Goal: Information Seeking & Learning: Learn about a topic

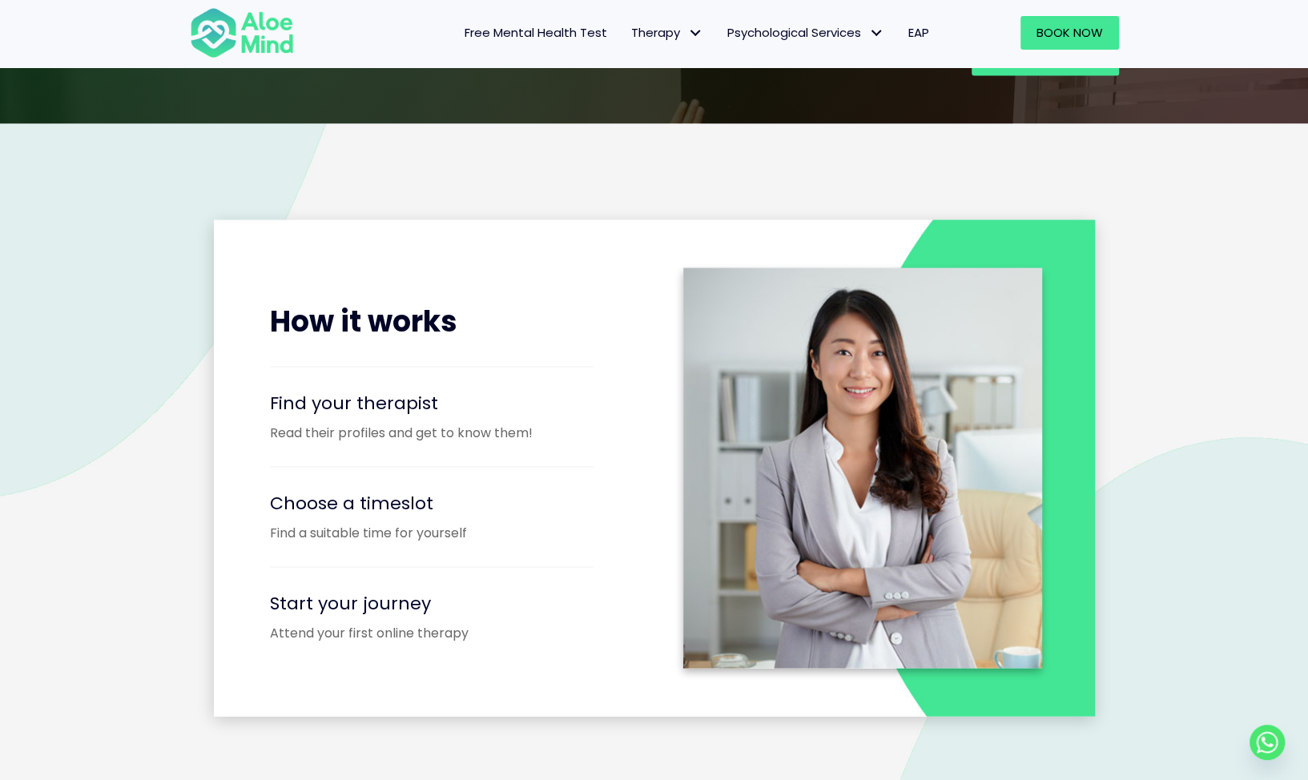
scroll to position [1922, 0]
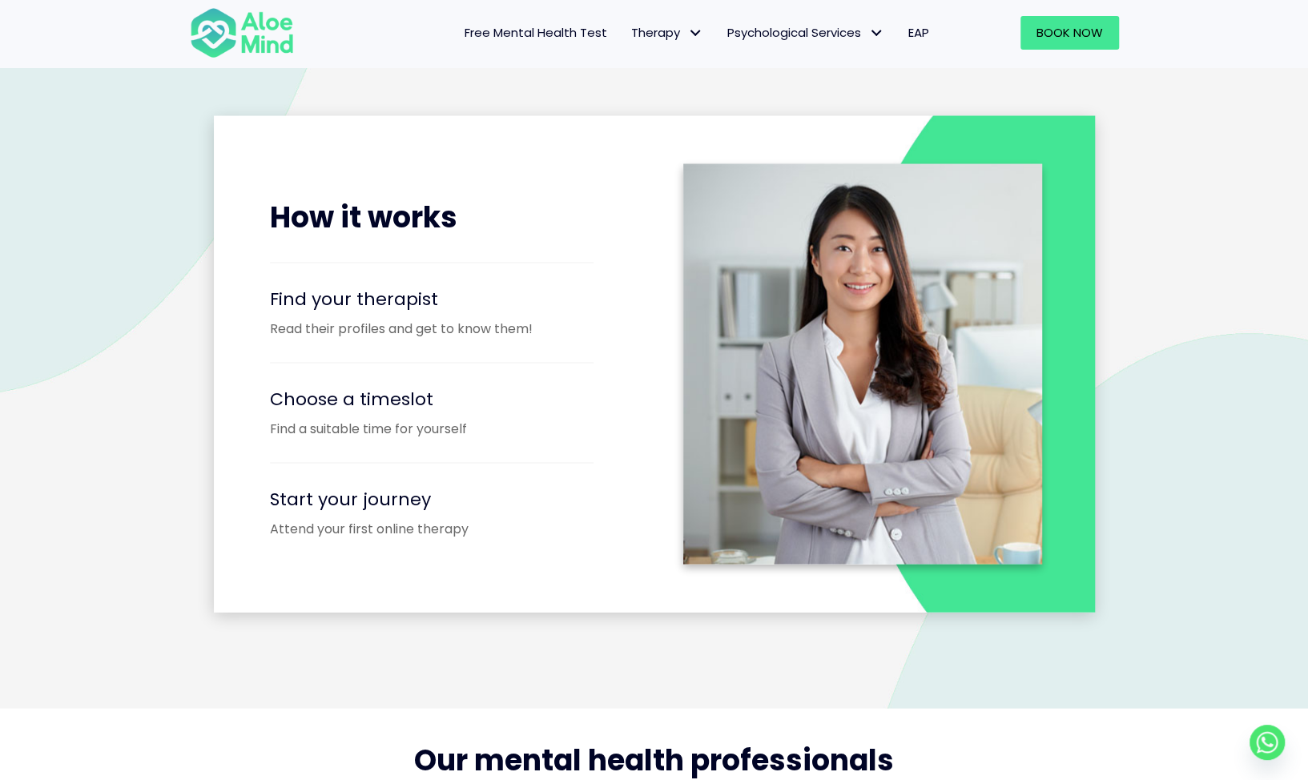
click at [363, 324] on p "Read their profiles and get to know them!" at bounding box center [454, 328] width 368 height 18
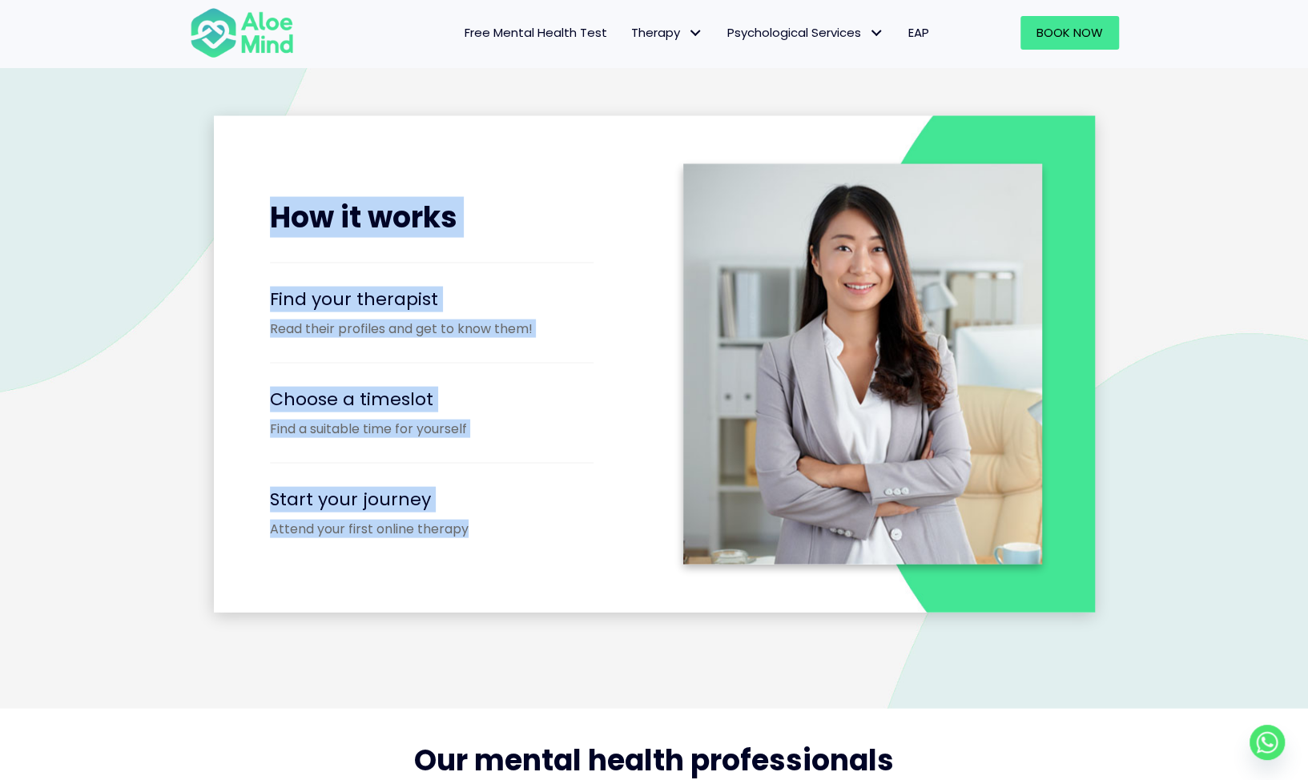
drag, startPoint x: 263, startPoint y: 205, endPoint x: 560, endPoint y: 553, distance: 457.4
click at [560, 553] on div "How it works Find your therapist Read their profiles and get to know them! Choo…" at bounding box center [446, 363] width 417 height 433
copy div "How it works Find your therapist Read their profiles and get to know them! Choo…"
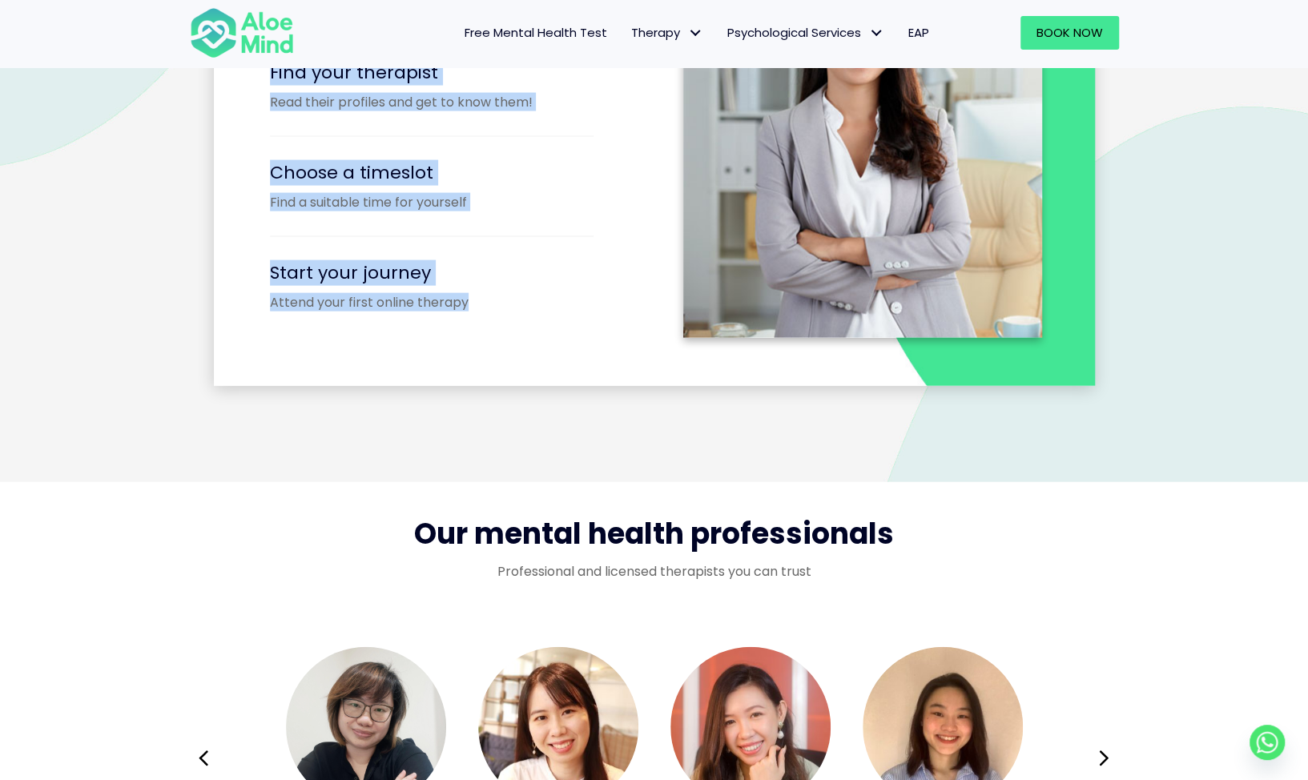
scroll to position [2563, 0]
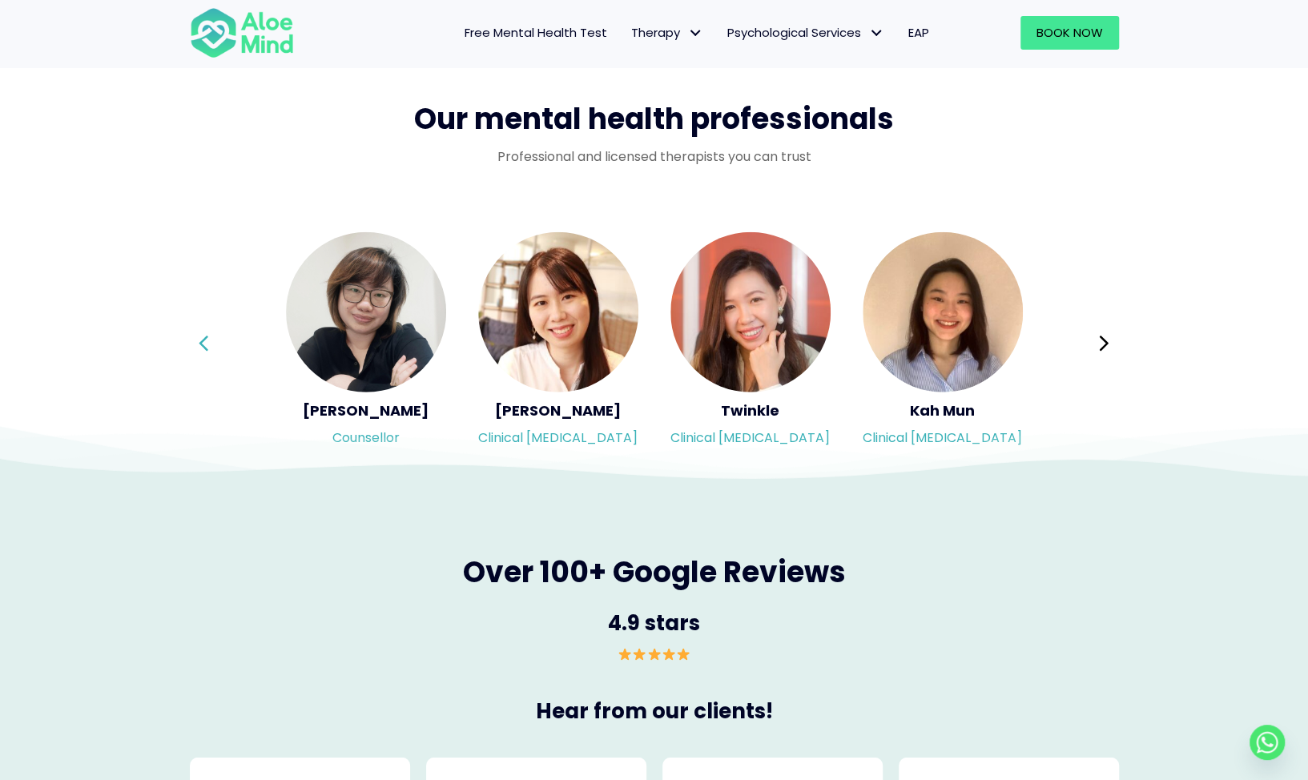
click at [214, 339] on button "Previous" at bounding box center [204, 343] width 38 height 38
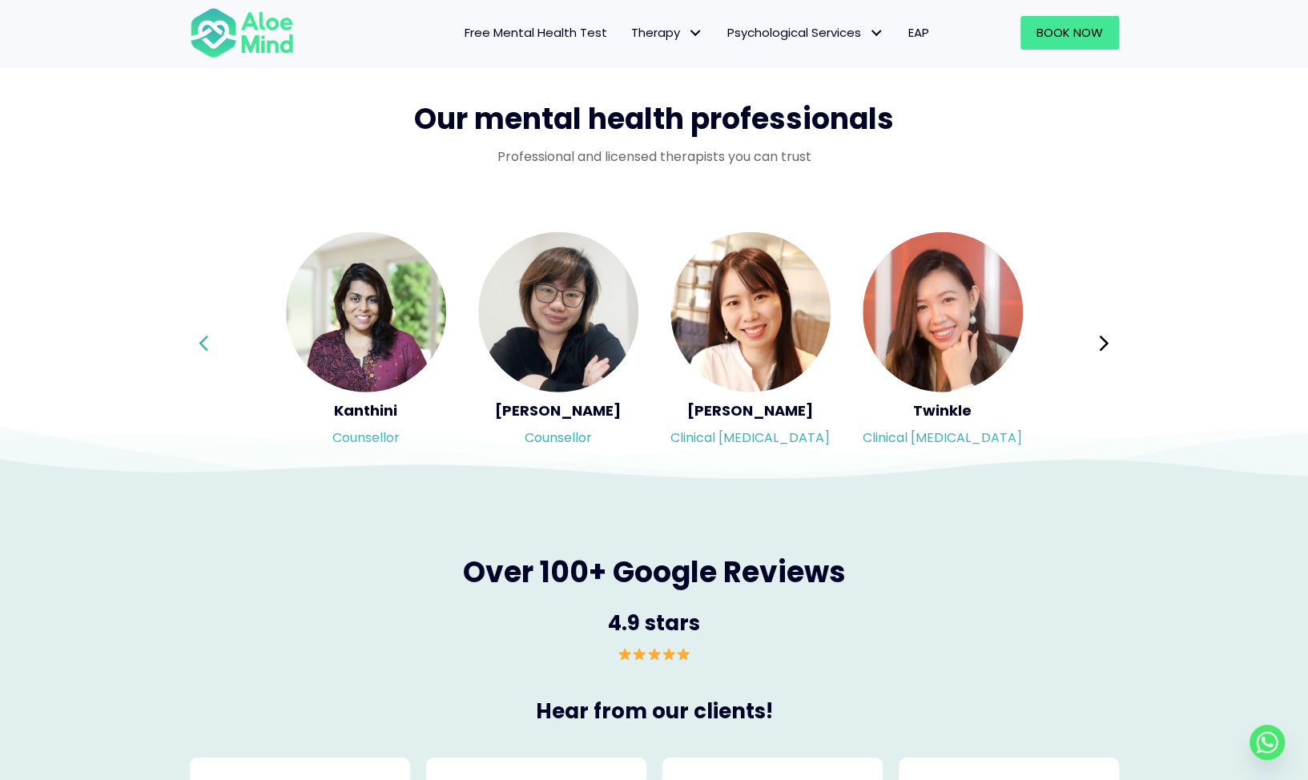
click at [214, 339] on button "Previous" at bounding box center [204, 343] width 38 height 38
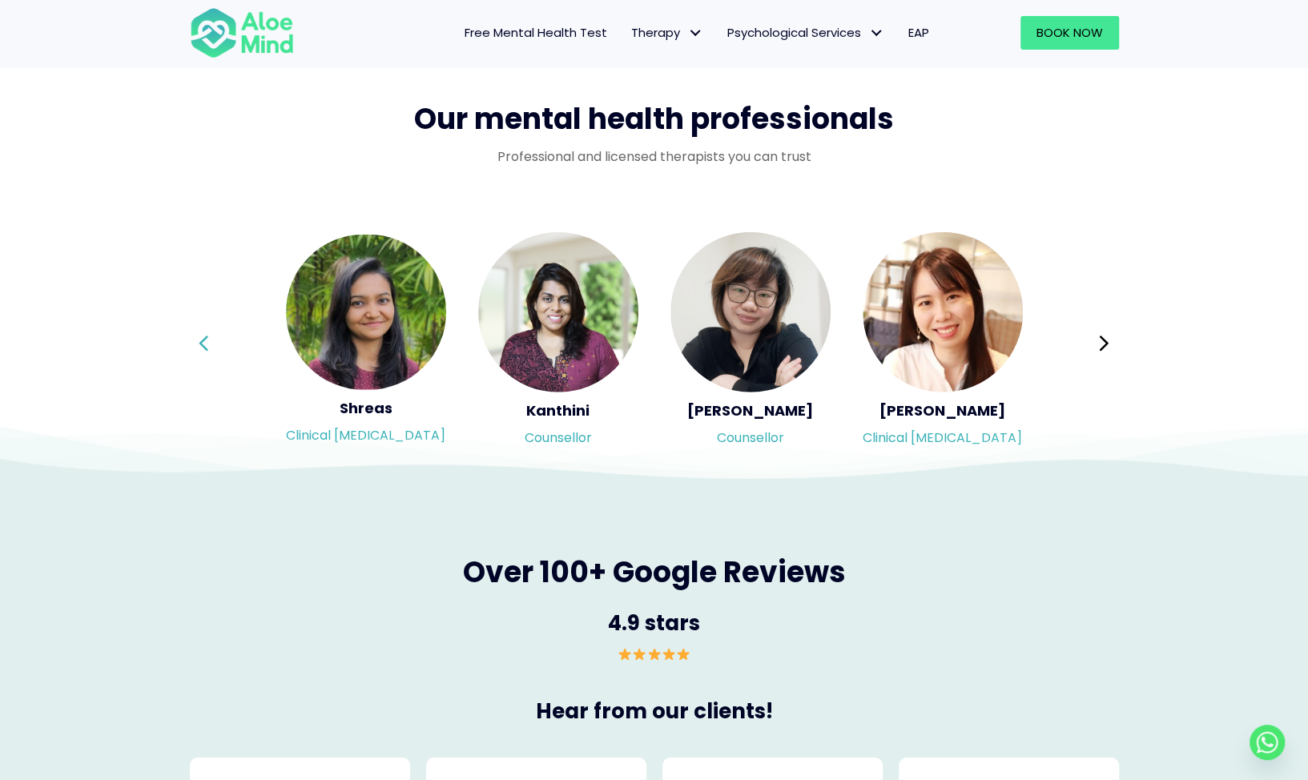
click at [214, 339] on div "Syndy Clinical [MEDICAL_DATA] Diveena Clinical [MEDICAL_DATA] Elynna Counsellor…" at bounding box center [654, 344] width 929 height 226
click at [214, 339] on button "Previous" at bounding box center [204, 343] width 38 height 38
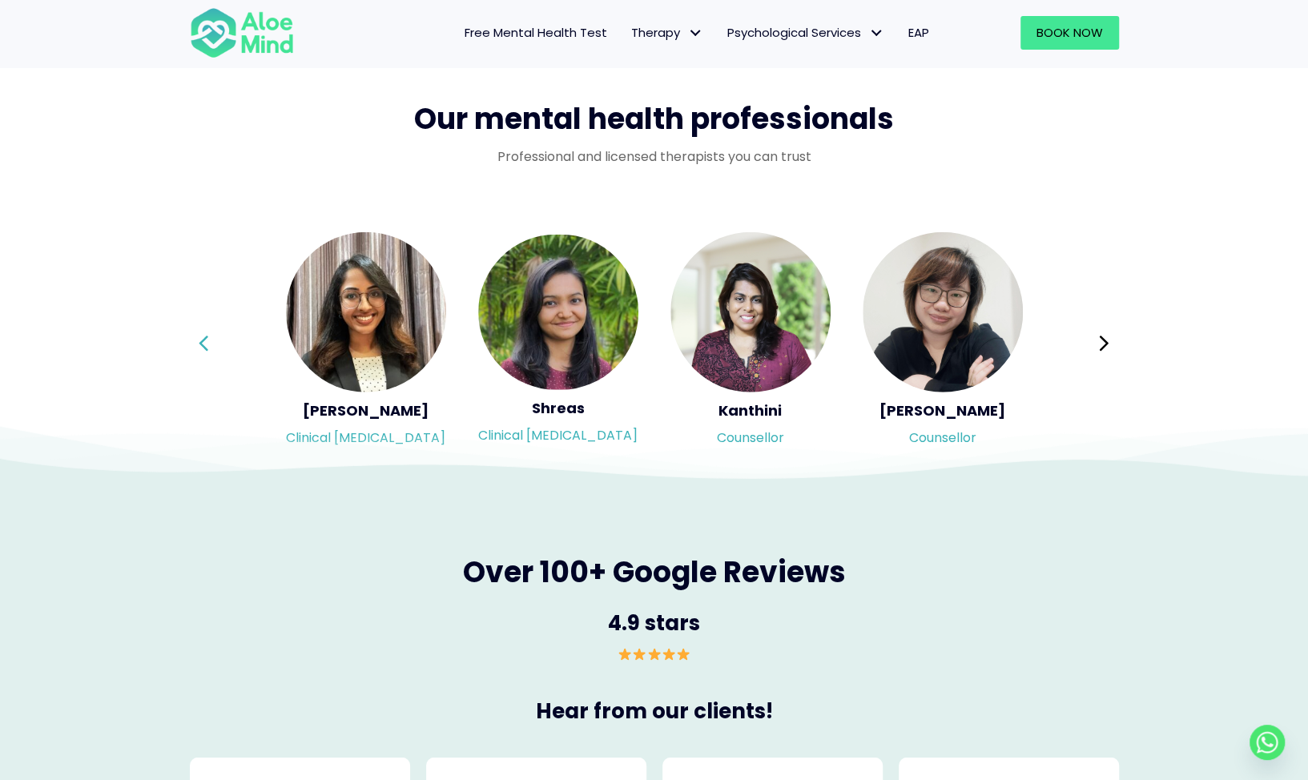
click at [207, 339] on icon at bounding box center [203, 343] width 11 height 30
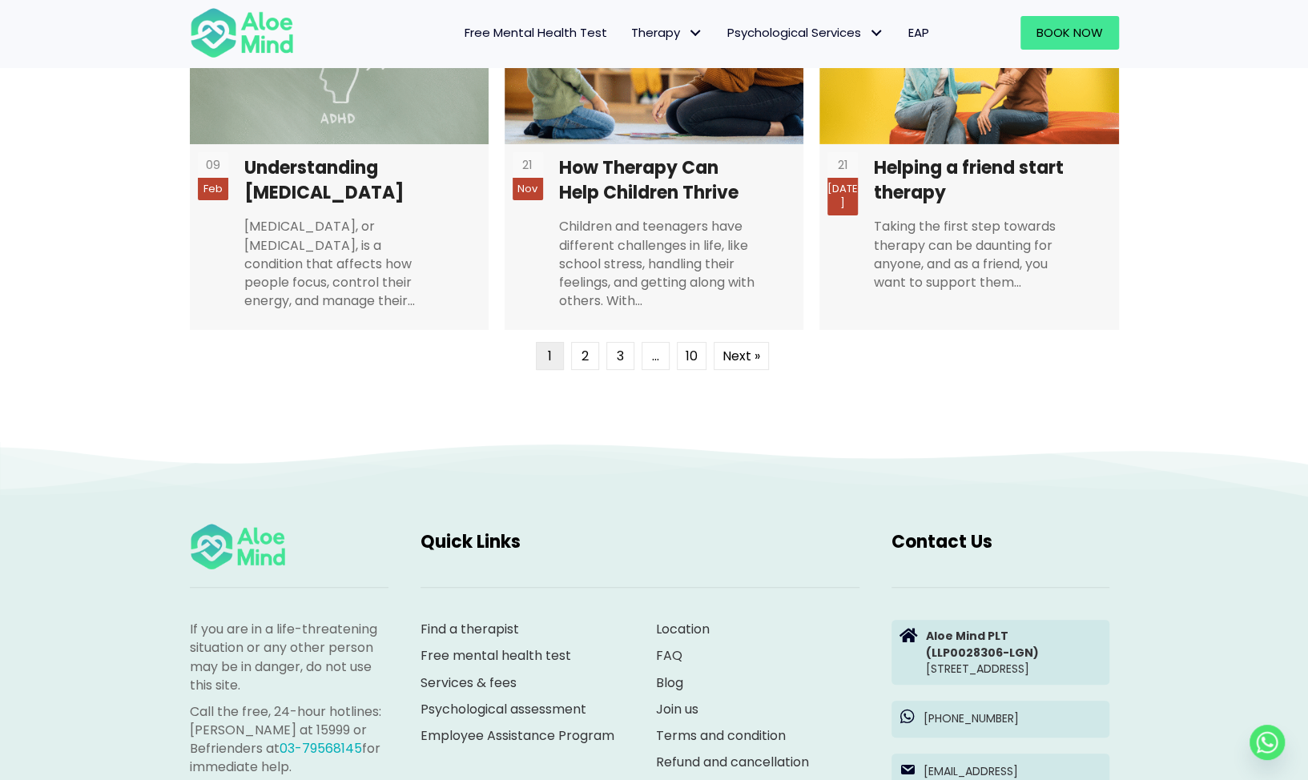
scroll to position [4380, 0]
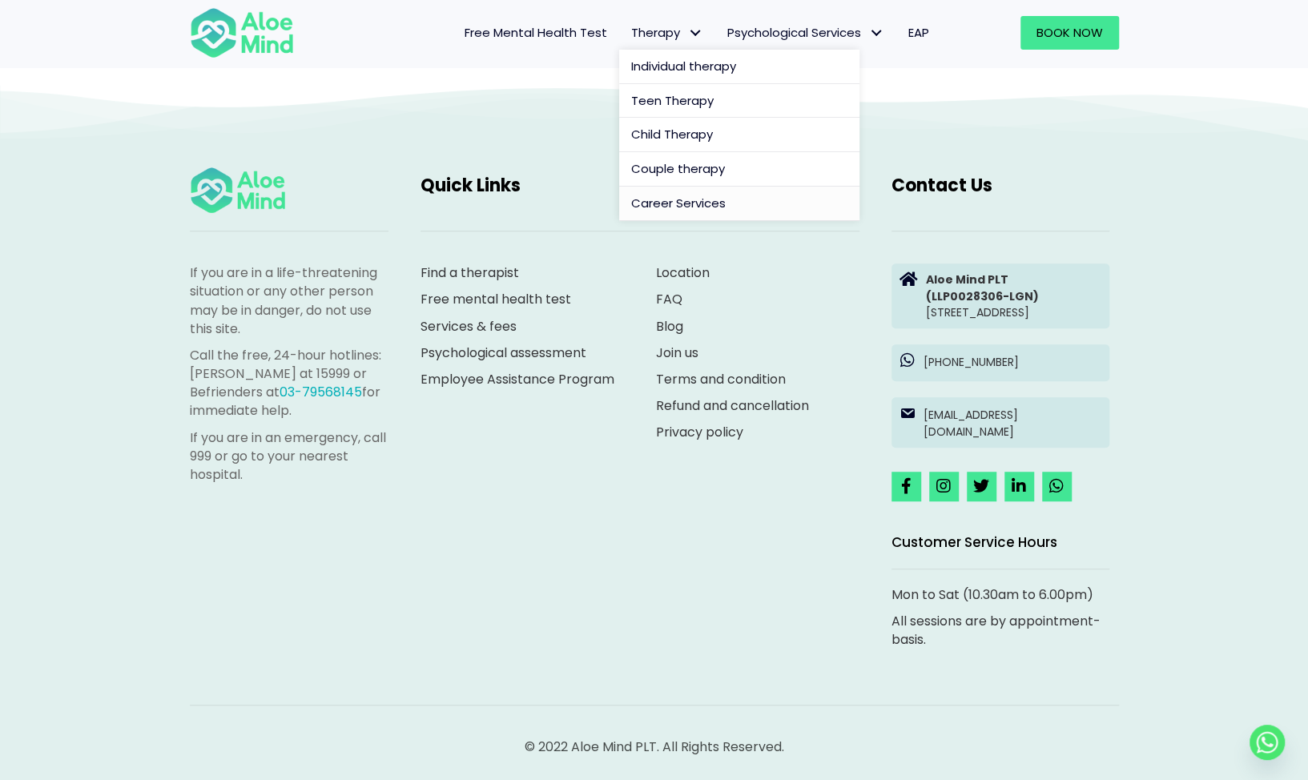
click at [654, 201] on span "Career Services" at bounding box center [678, 203] width 95 height 17
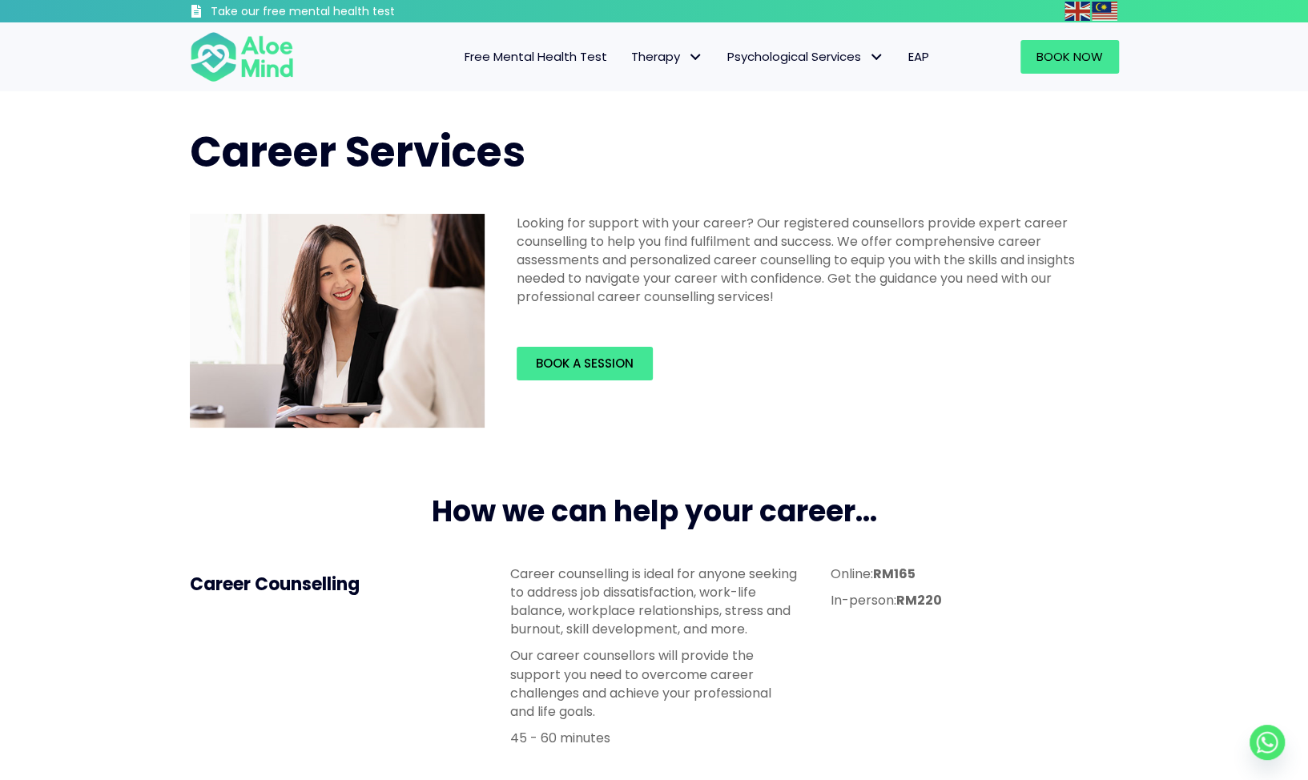
click at [540, 264] on p "Looking for support with your career? Our registered counsellors provide expert…" at bounding box center [813, 260] width 593 height 93
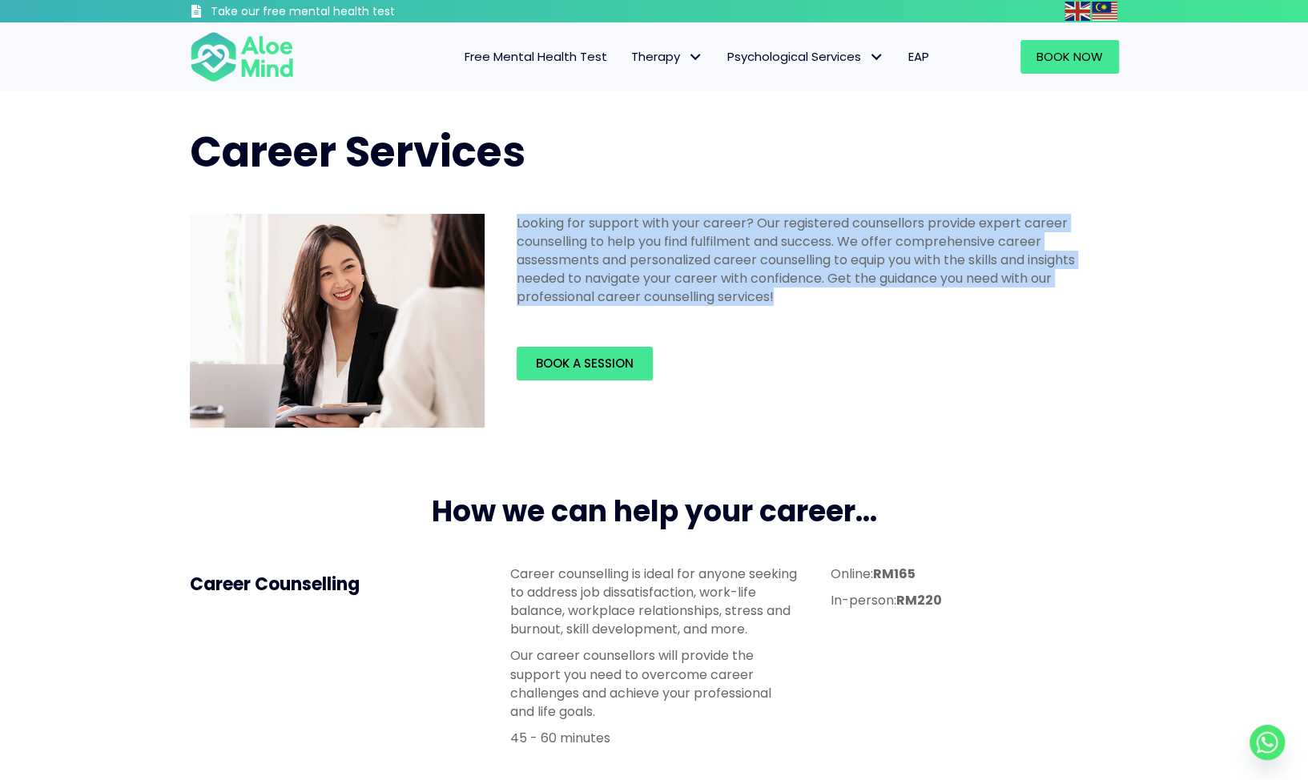
click at [540, 264] on p "Looking for support with your career? Our registered counsellors provide expert…" at bounding box center [813, 260] width 593 height 93
click at [698, 241] on p "Looking for support with your career? Our registered counsellors provide expert…" at bounding box center [813, 260] width 593 height 93
click at [698, 235] on p "Looking for support with your career? Our registered counsellors provide expert…" at bounding box center [813, 260] width 593 height 93
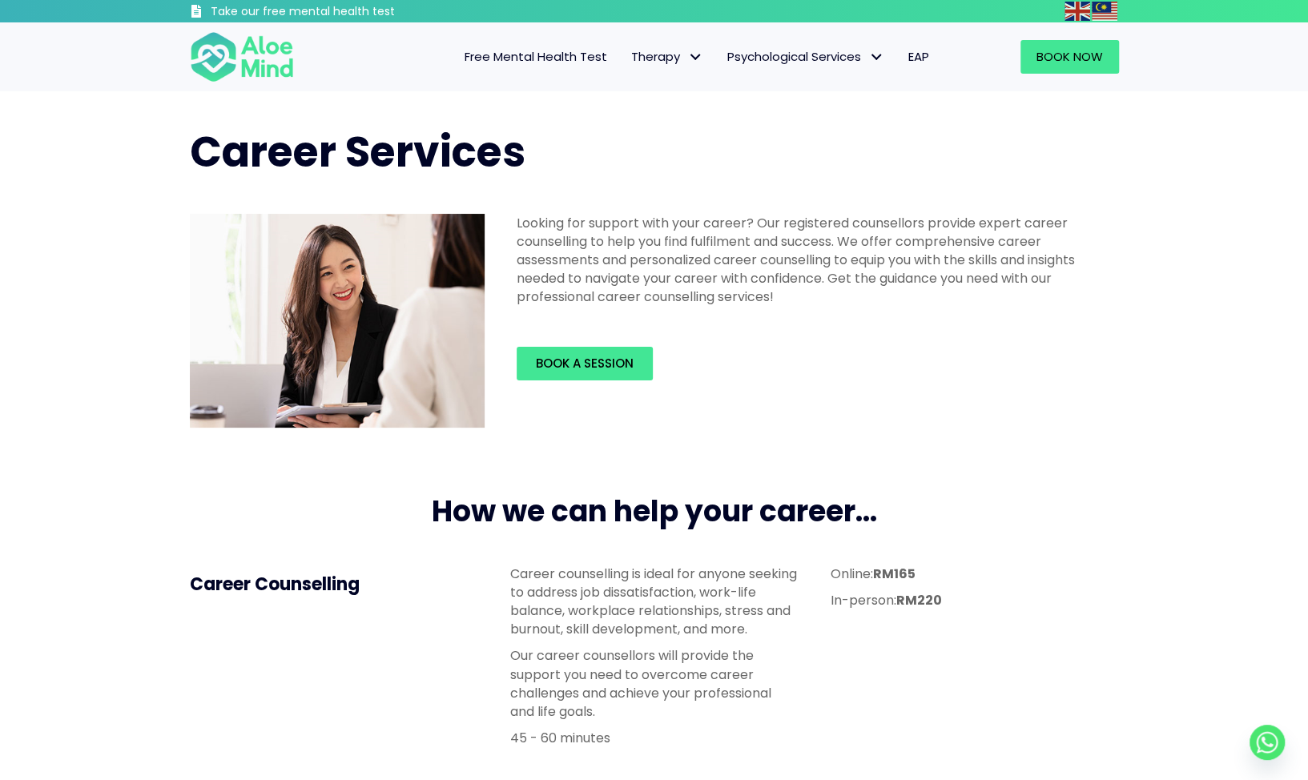
click at [721, 272] on p "Looking for support with your career? Our registered counsellors provide expert…" at bounding box center [813, 260] width 593 height 93
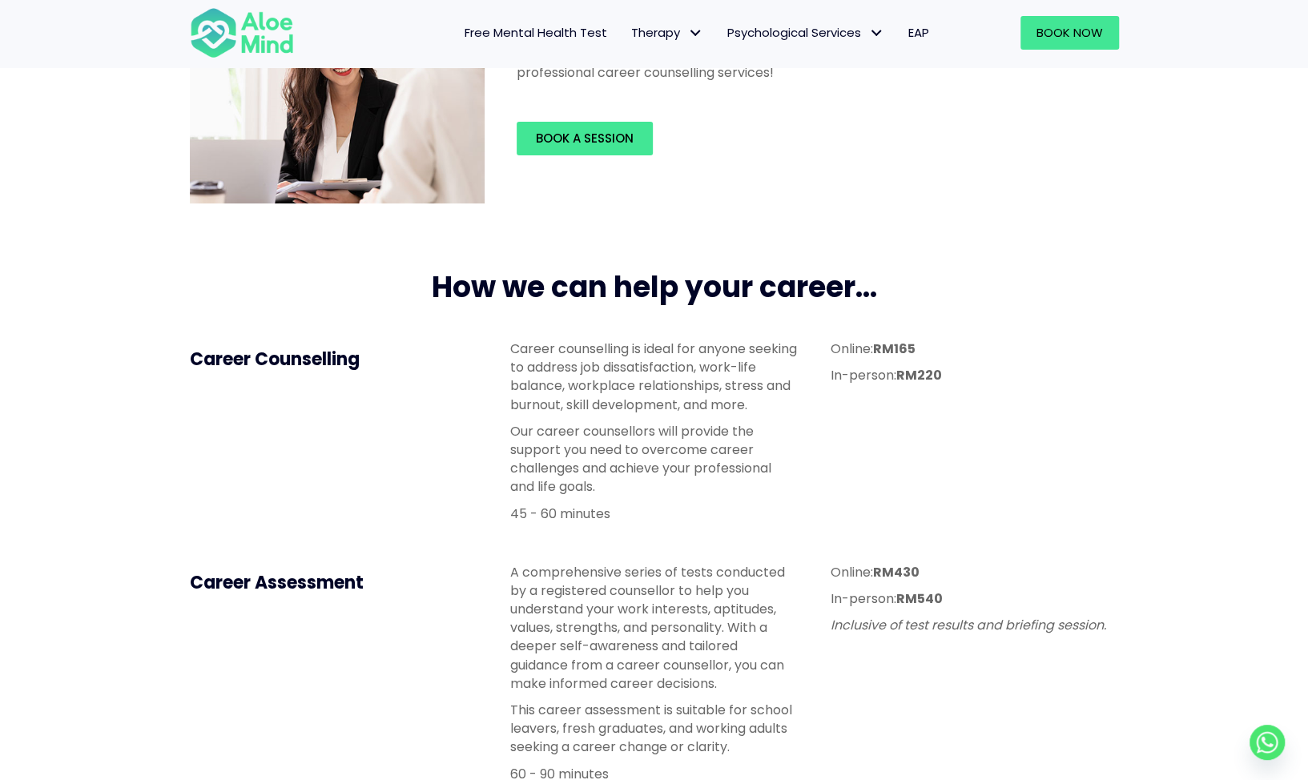
scroll to position [240, 0]
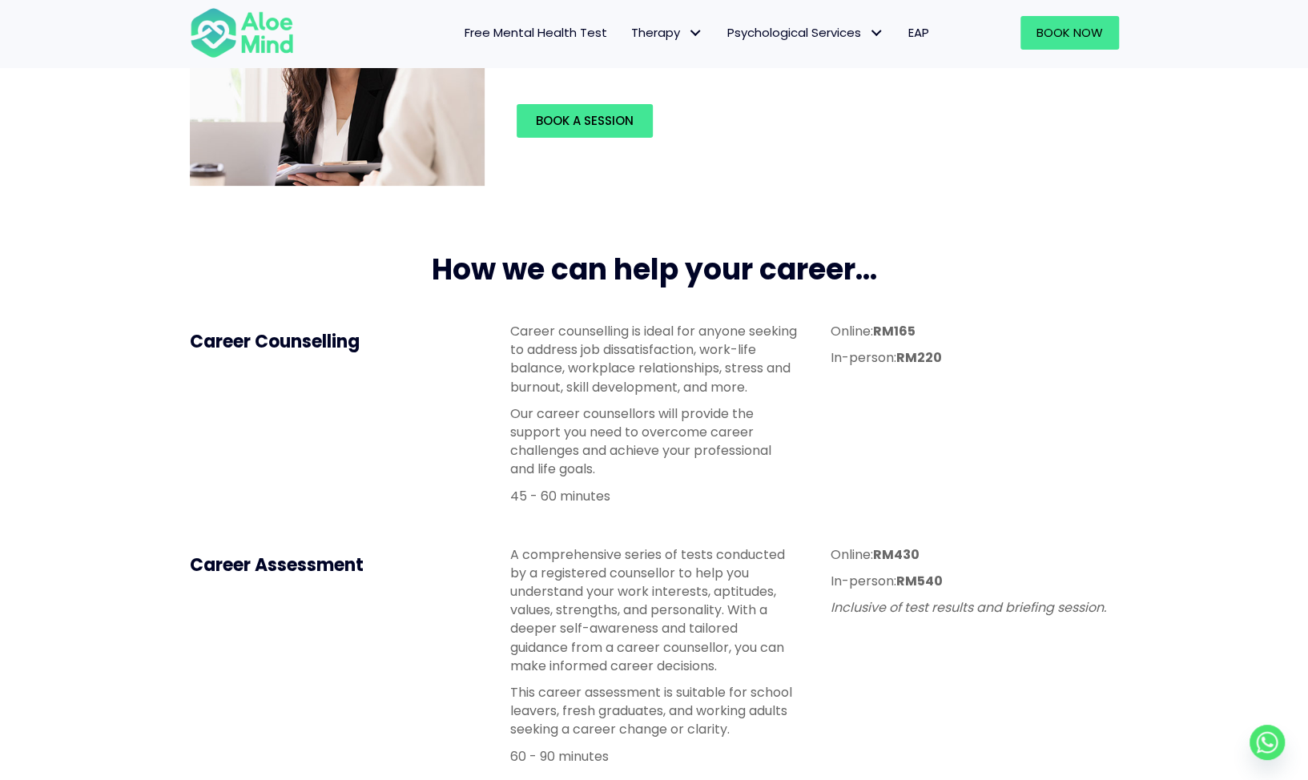
click at [611, 376] on p "Career counselling is ideal for anyone seeking to address job dissatisfaction, …" at bounding box center [653, 359] width 288 height 74
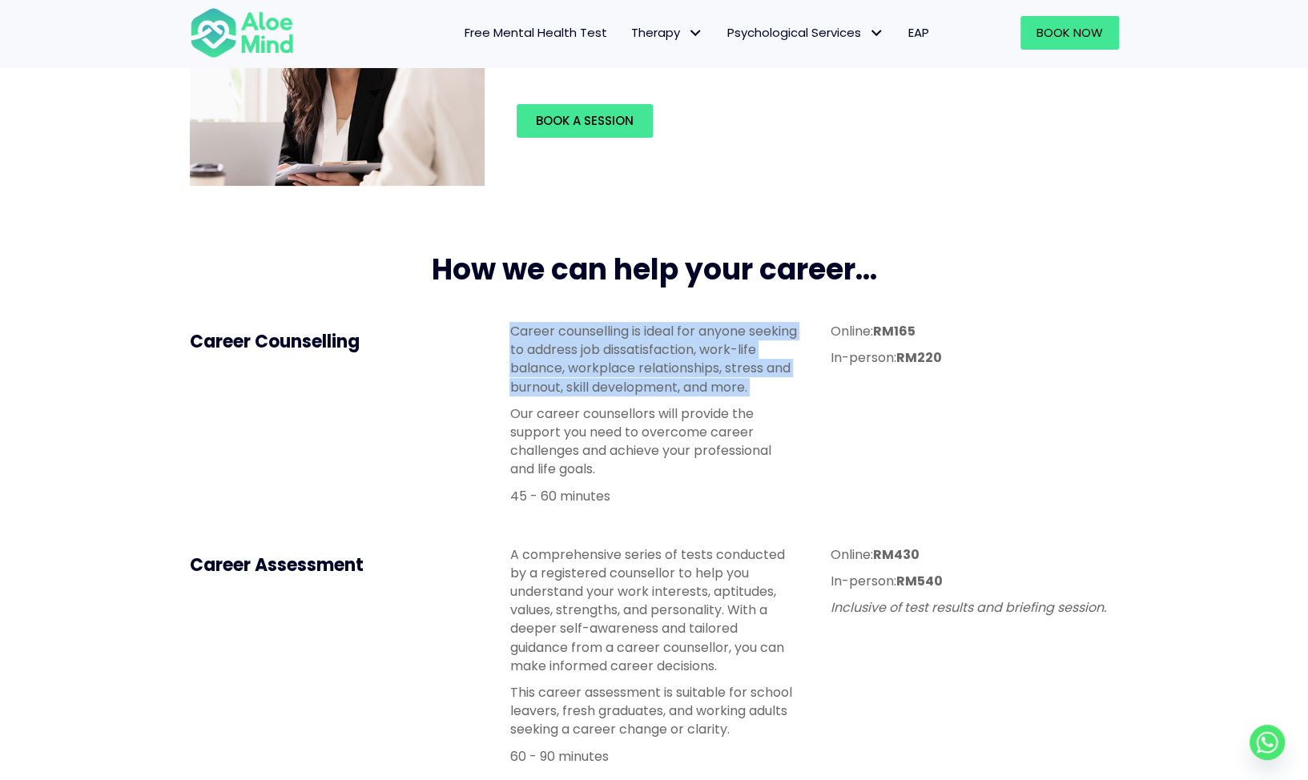
click at [611, 376] on p "Career counselling is ideal for anyone seeking to address job dissatisfaction, …" at bounding box center [653, 359] width 288 height 74
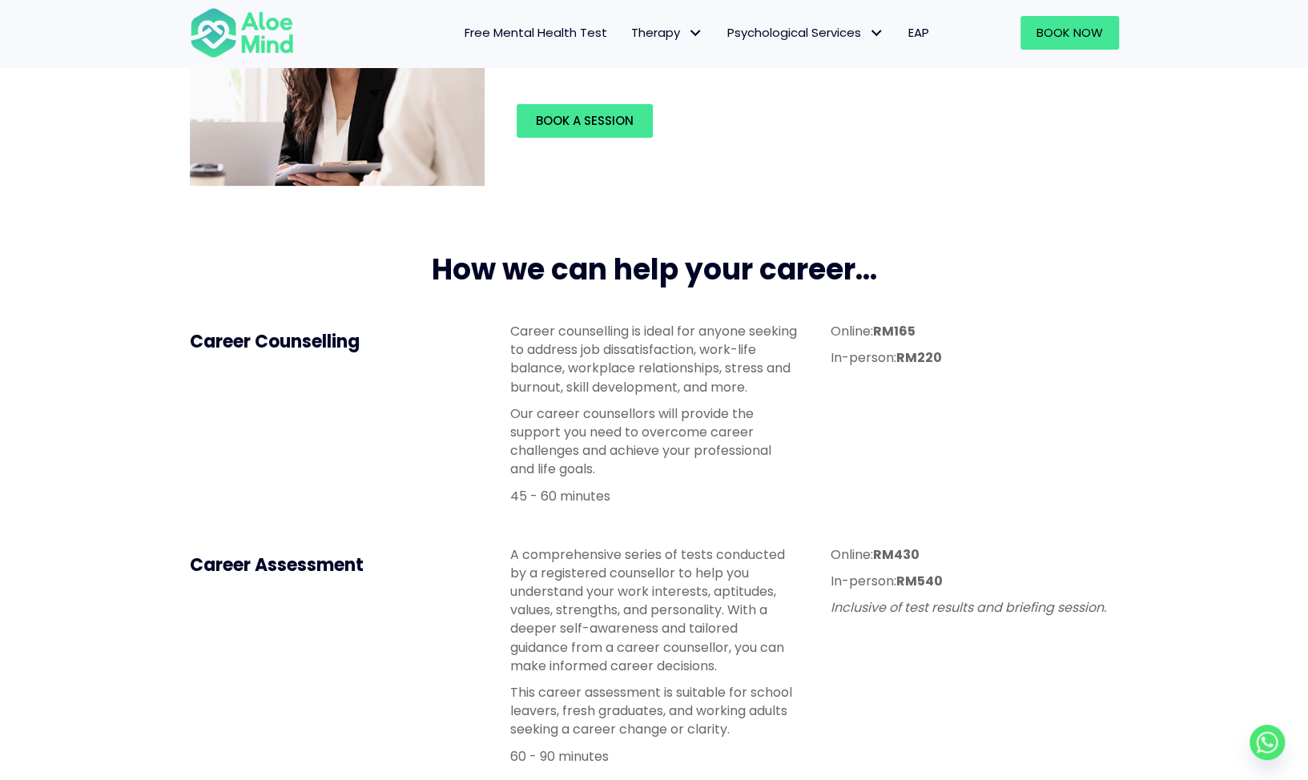
drag, startPoint x: 611, startPoint y: 376, endPoint x: 618, endPoint y: 432, distance: 56.5
click at [618, 432] on p "Our career counsellors will provide the support you need to overcome career cha…" at bounding box center [653, 442] width 288 height 74
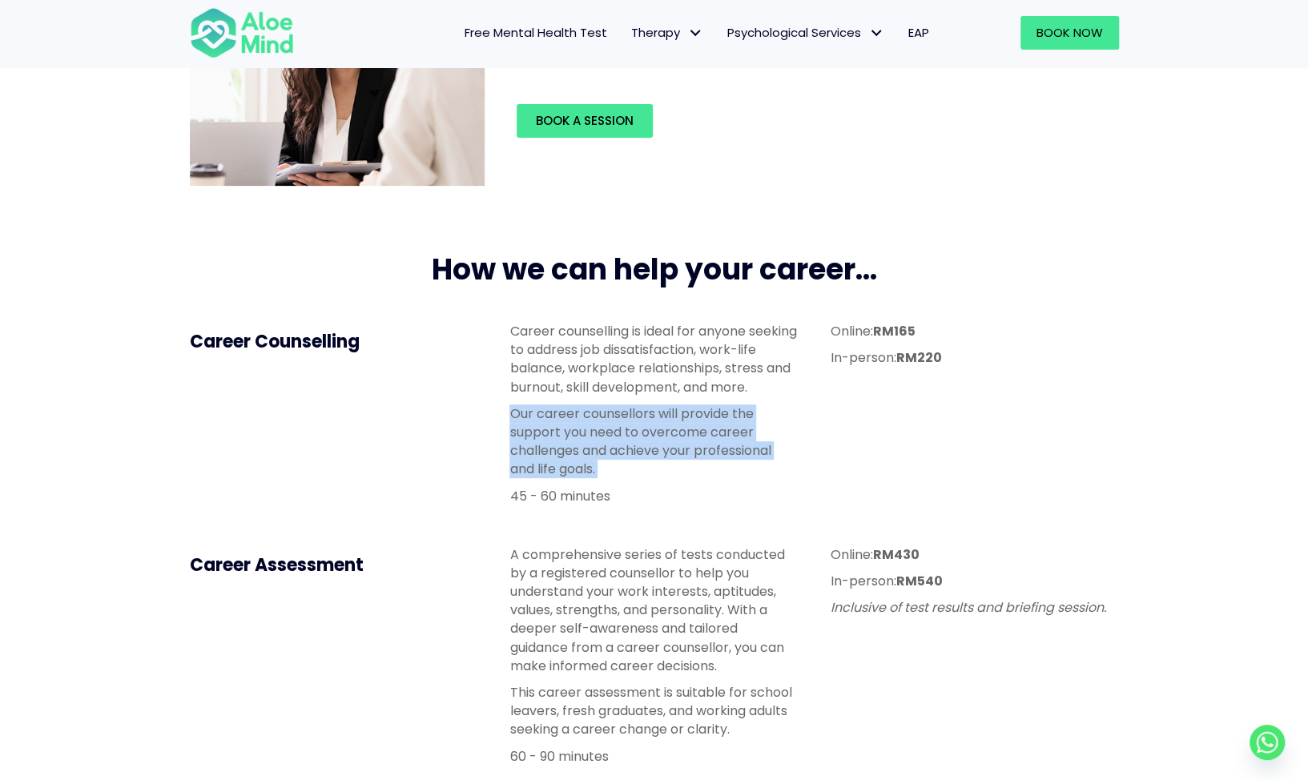
click at [618, 432] on p "Our career counsellors will provide the support you need to overcome career cha…" at bounding box center [653, 442] width 288 height 74
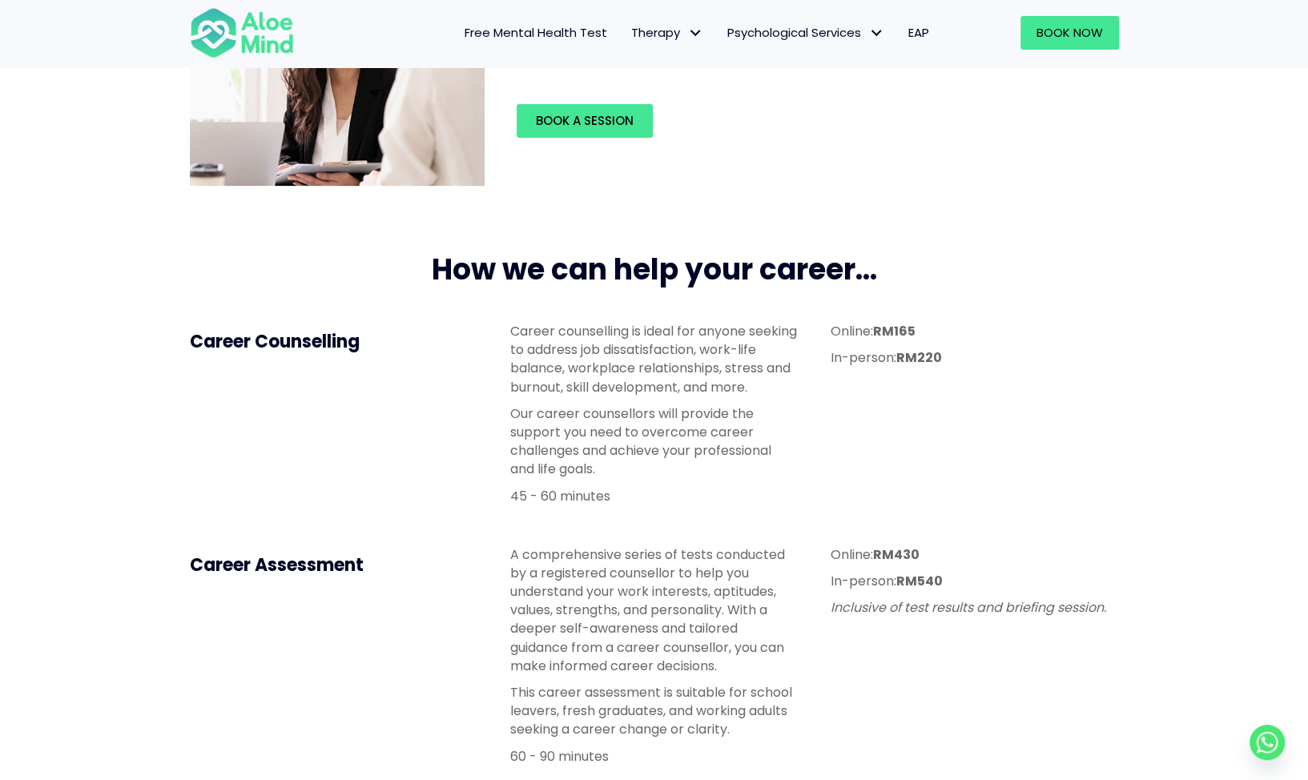
drag, startPoint x: 618, startPoint y: 432, endPoint x: 561, endPoint y: 388, distance: 72.6
click at [561, 388] on p "Career counselling is ideal for anyone seeking to address job dissatisfaction, …" at bounding box center [653, 359] width 288 height 74
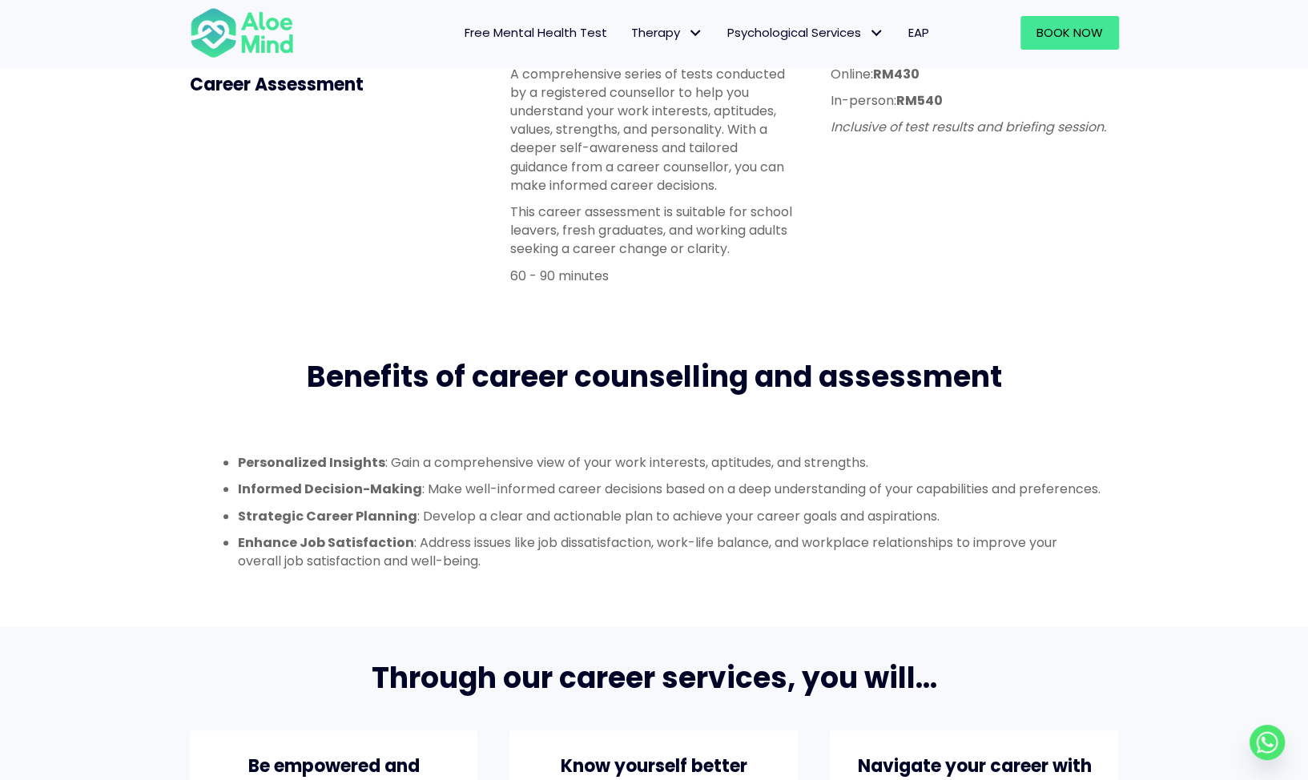
scroll to position [721, 0]
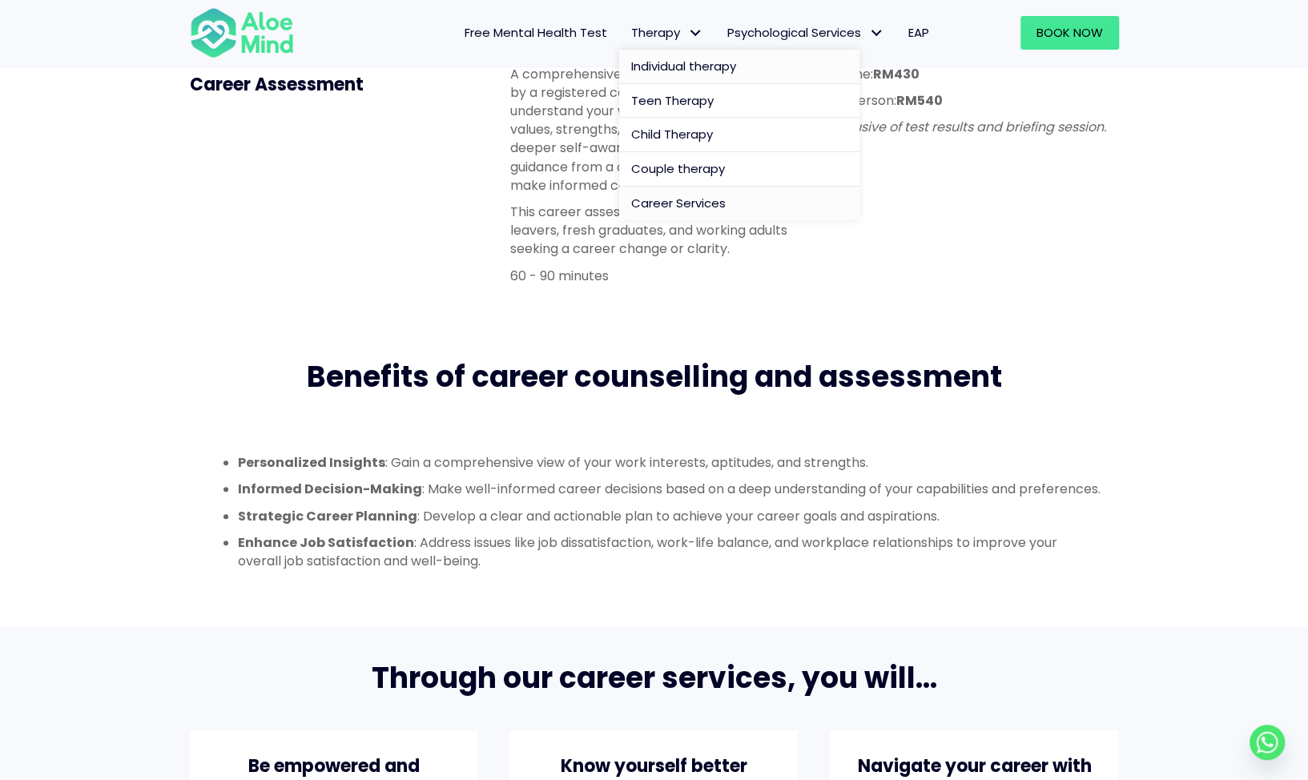
click at [673, 64] on span "Individual therapy" at bounding box center [683, 66] width 105 height 17
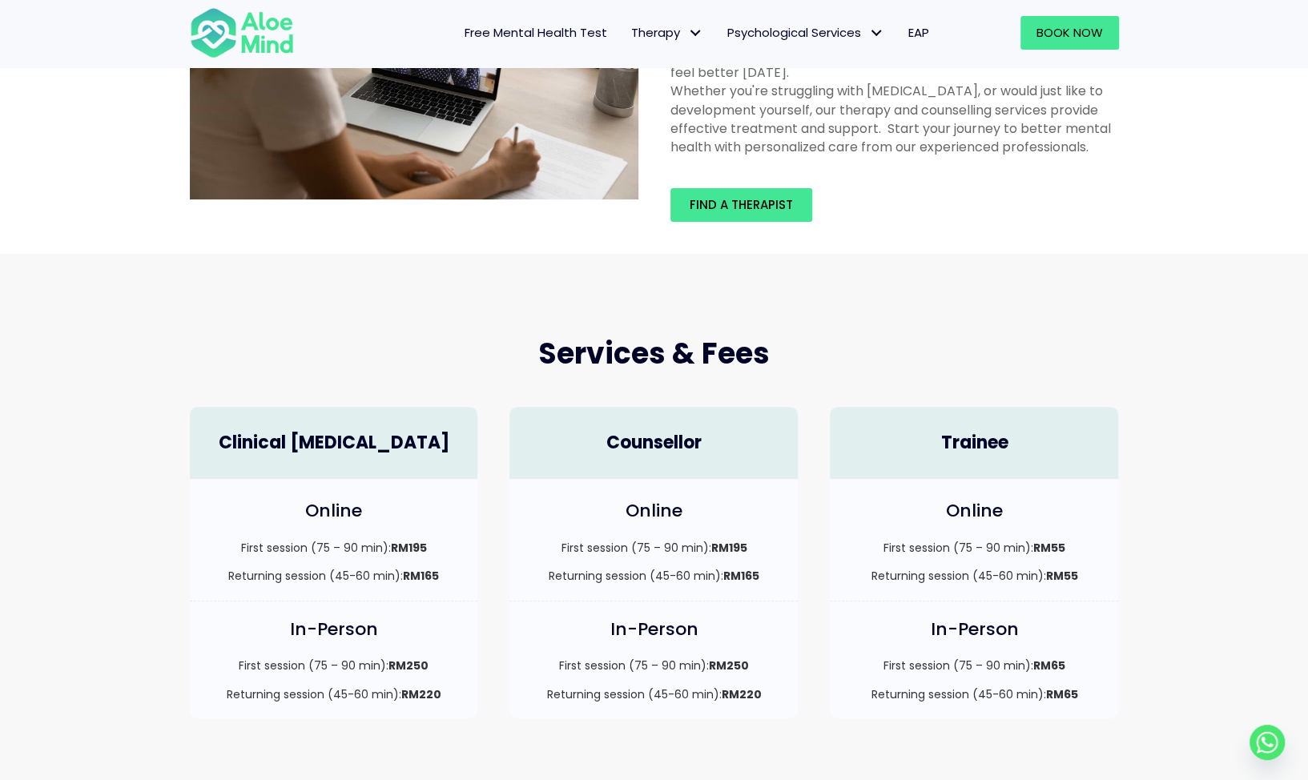
scroll to position [320, 0]
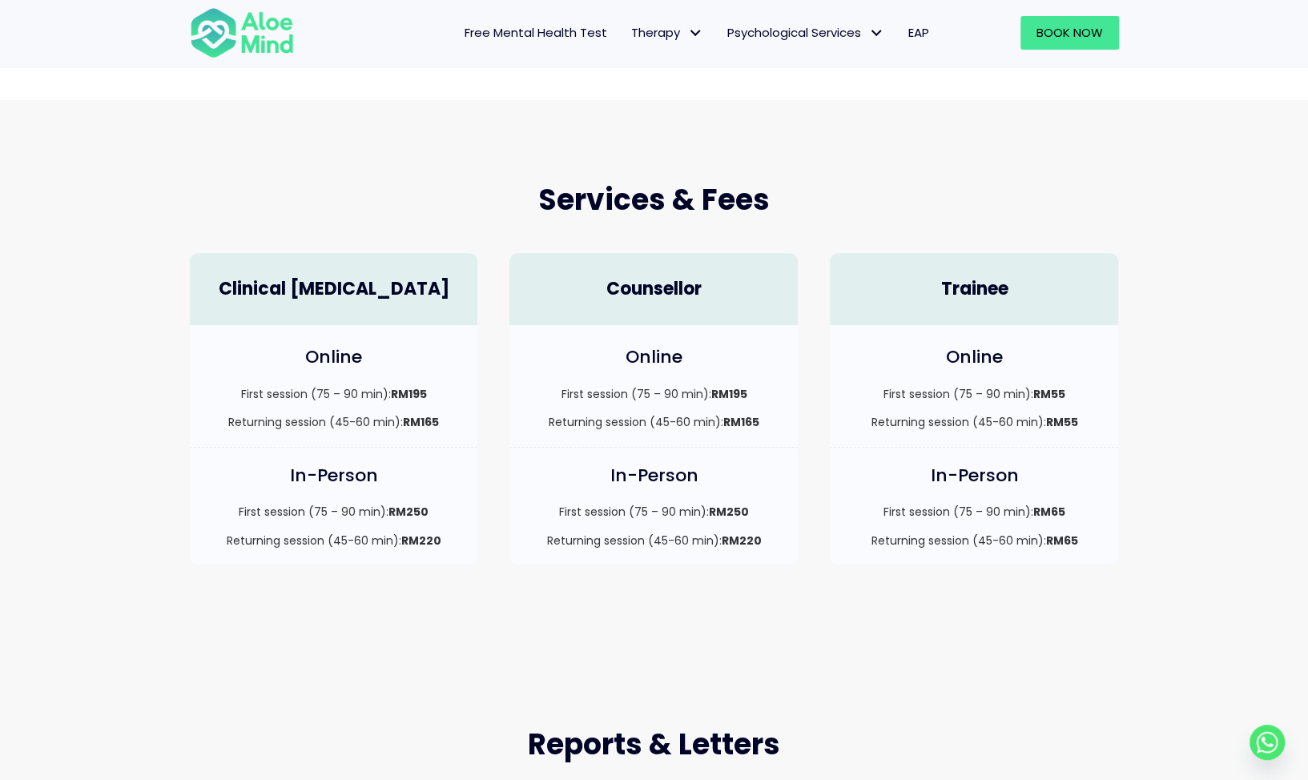
click at [406, 388] on strong "RM195" at bounding box center [408, 394] width 36 height 16
click at [663, 363] on h4 "Online" at bounding box center [653, 357] width 256 height 25
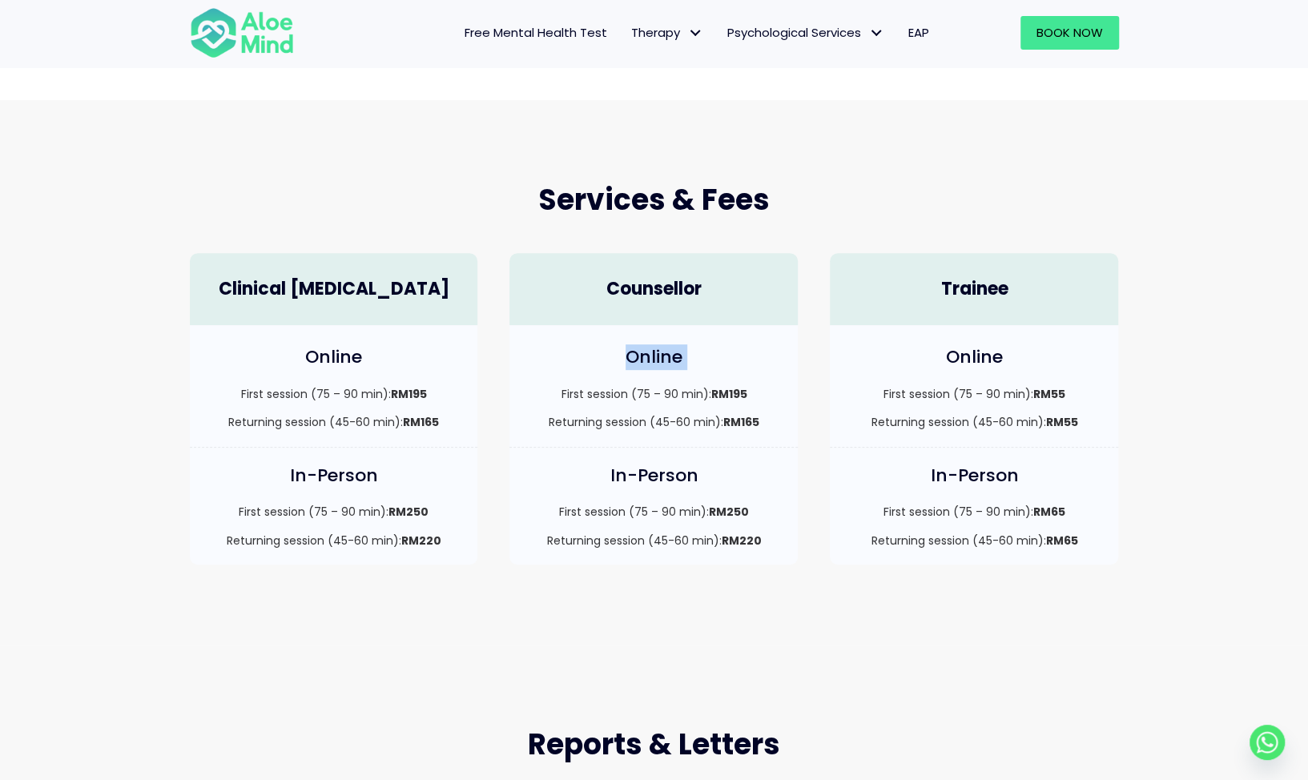
click at [663, 363] on h4 "Online" at bounding box center [653, 357] width 256 height 25
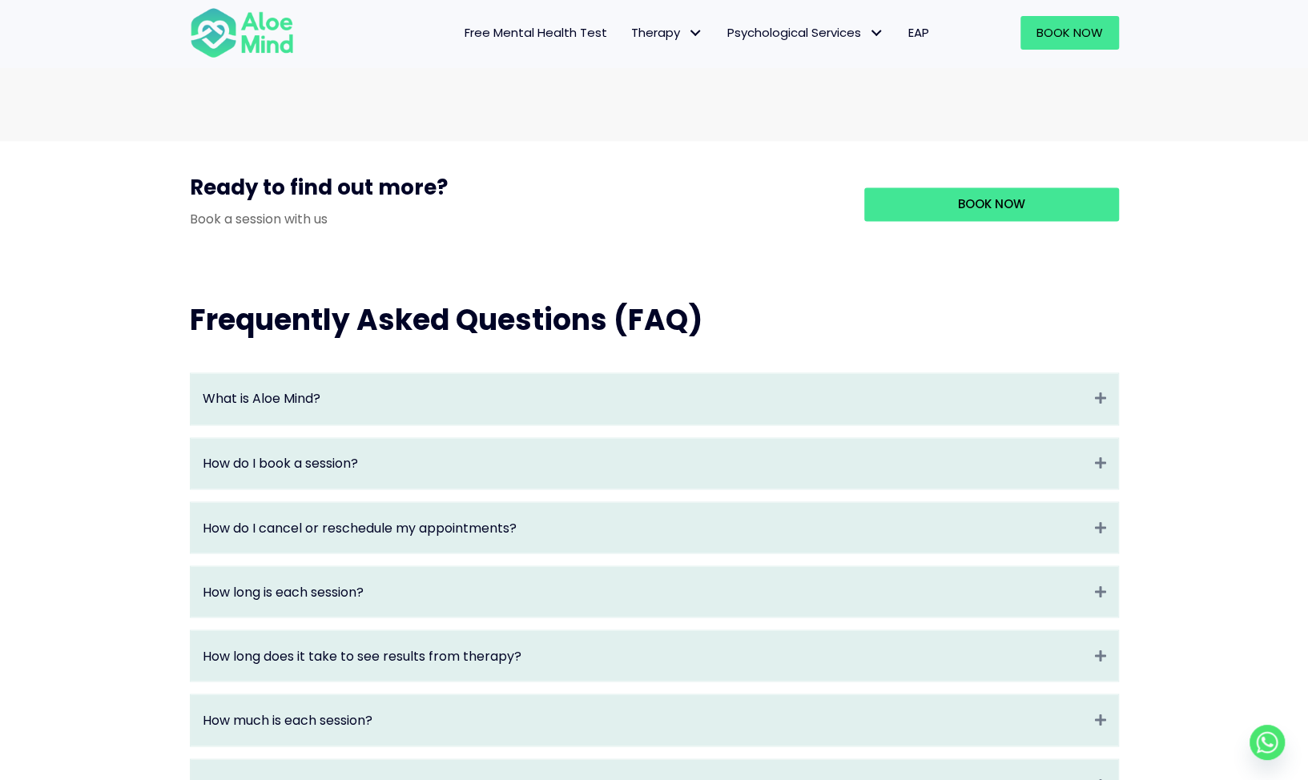
scroll to position [1602, 0]
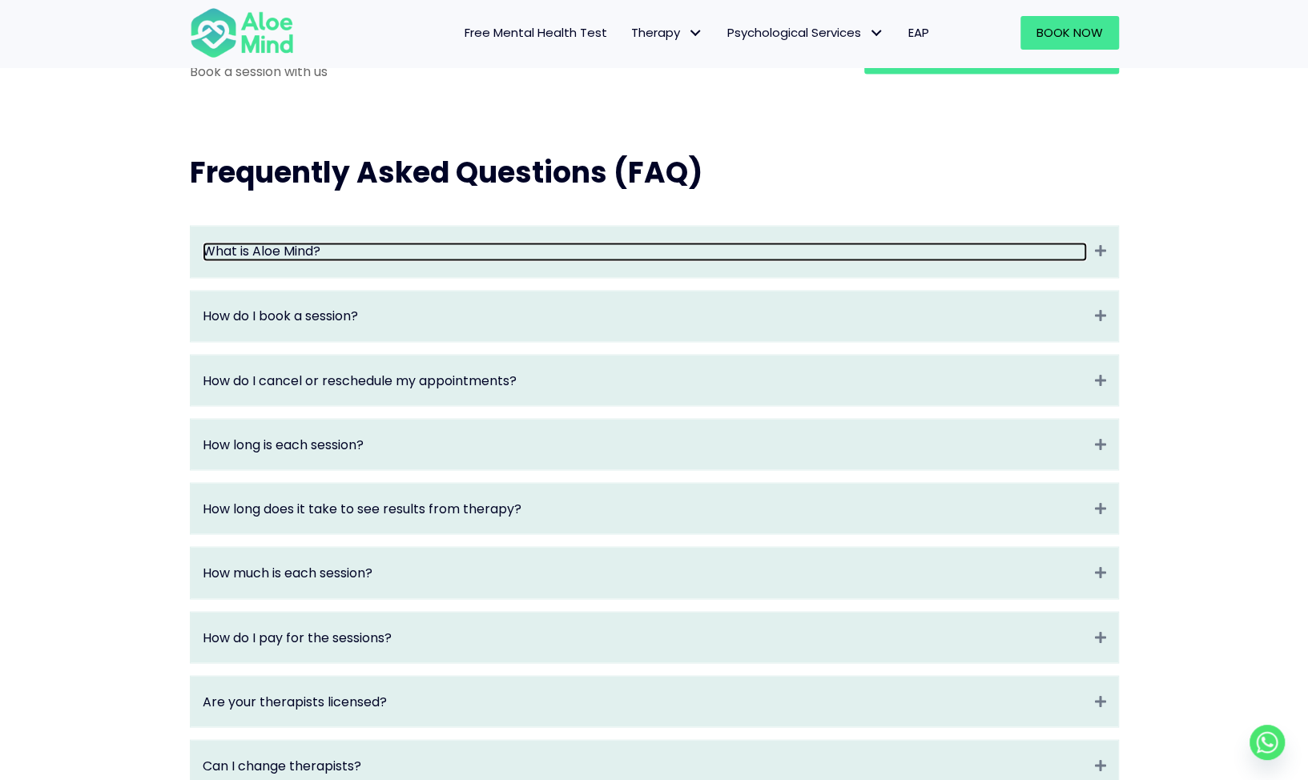
click at [360, 260] on link "What is Aloe Mind?" at bounding box center [645, 251] width 884 height 18
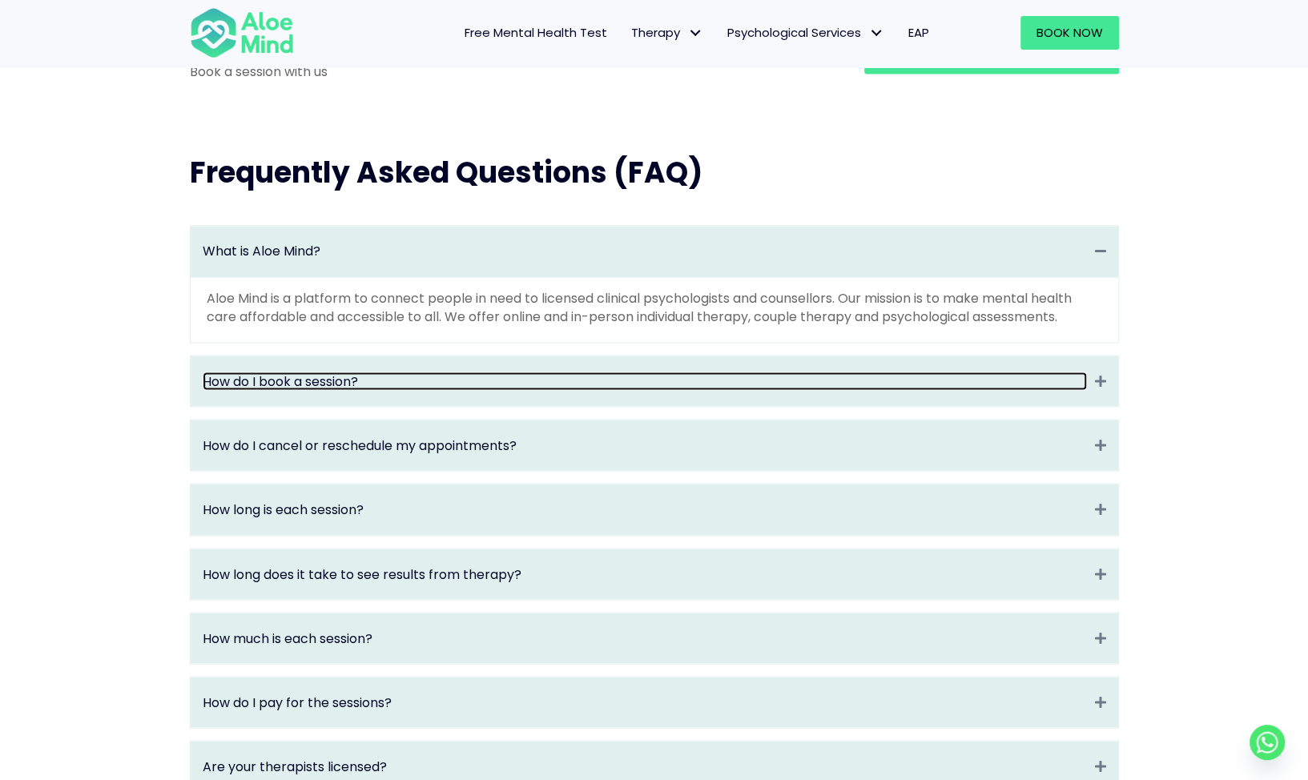
click at [356, 390] on link "How do I book a session?" at bounding box center [645, 381] width 884 height 18
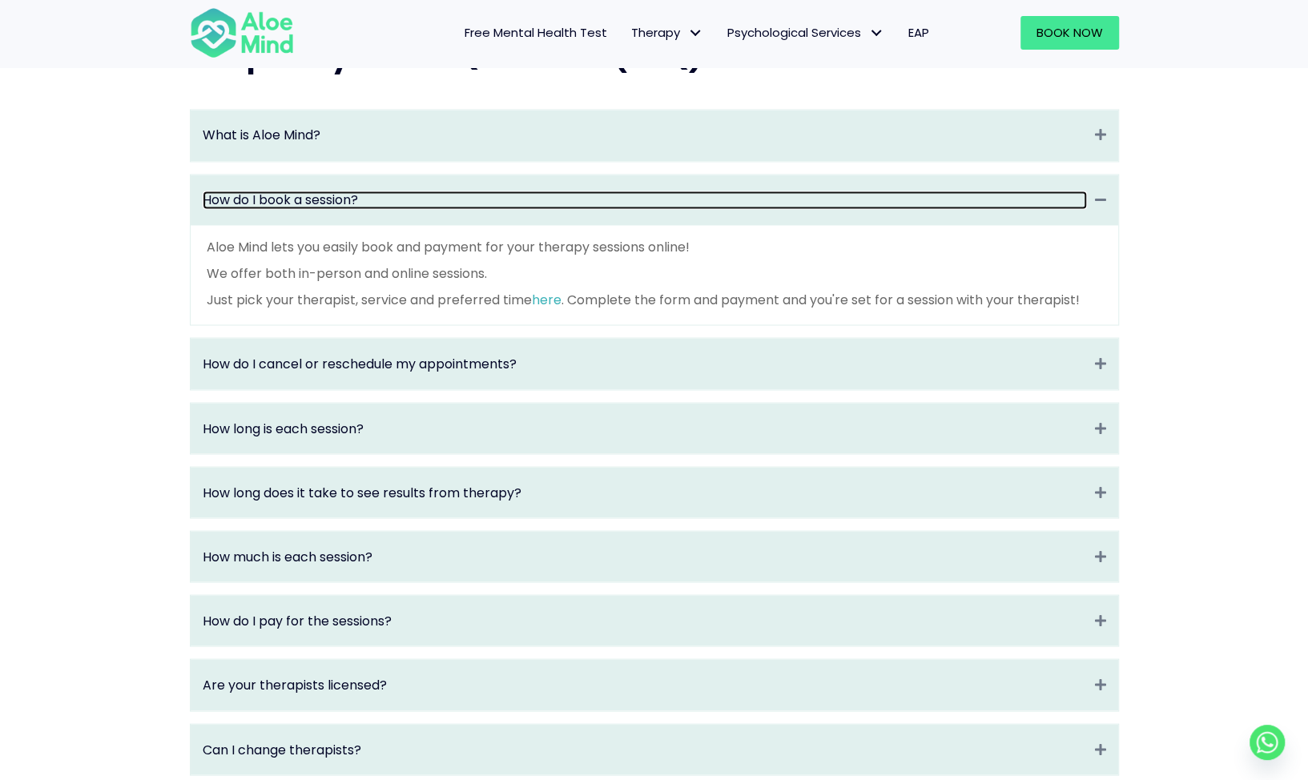
scroll to position [1842, 0]
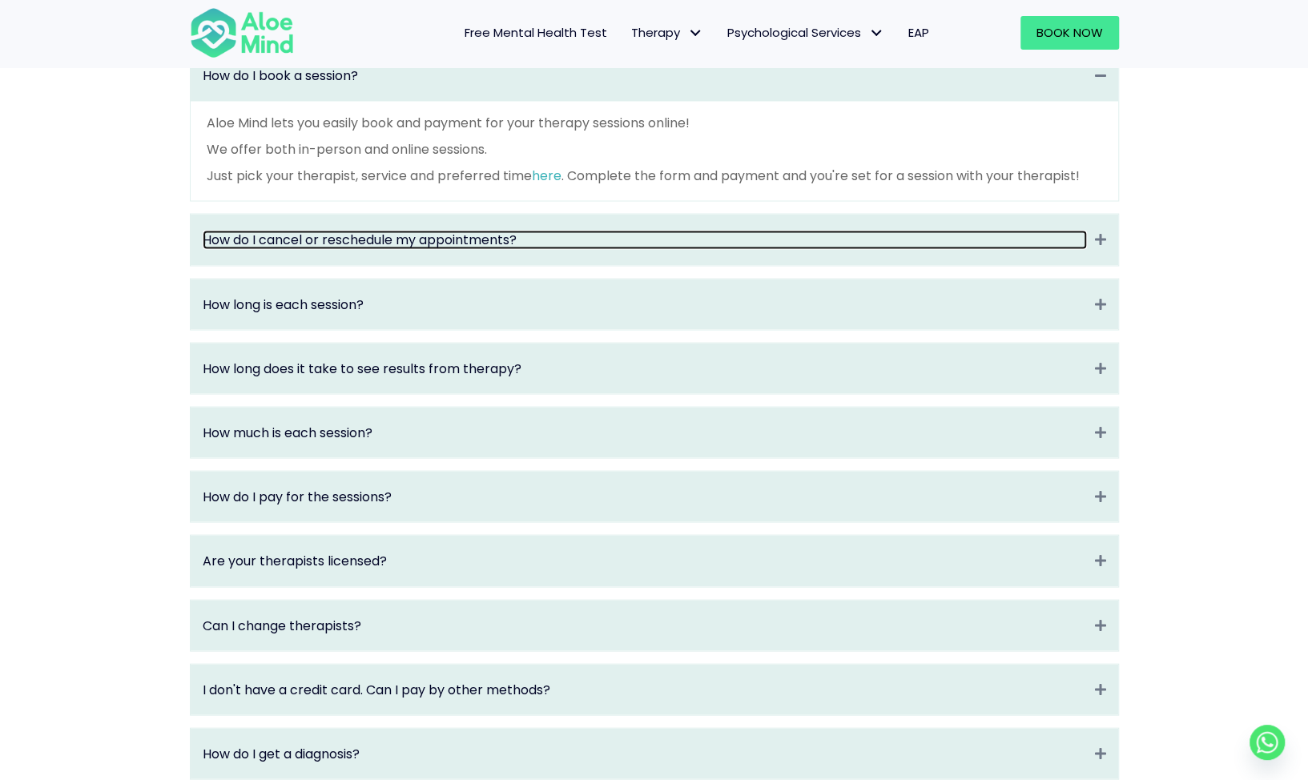
click at [354, 248] on link "How do I cancel or reschedule my appointments?" at bounding box center [645, 239] width 884 height 18
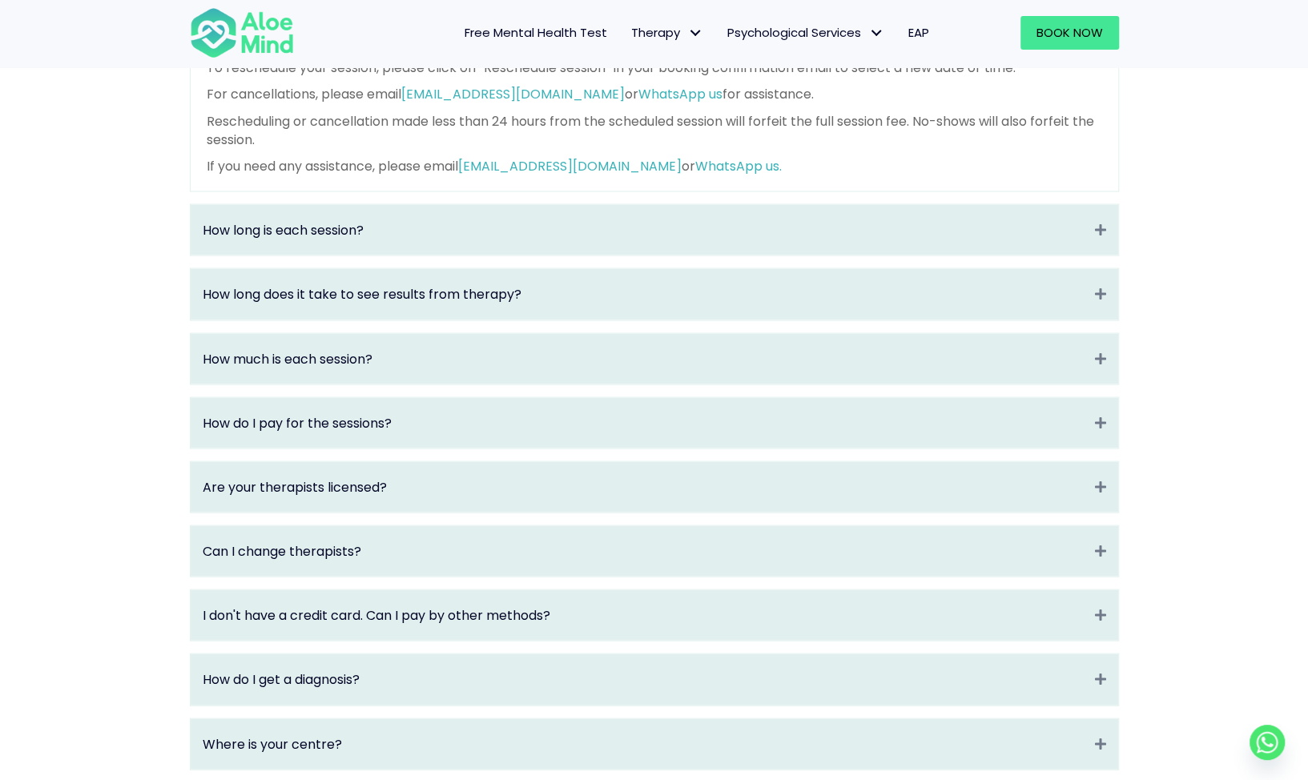
scroll to position [2003, 0]
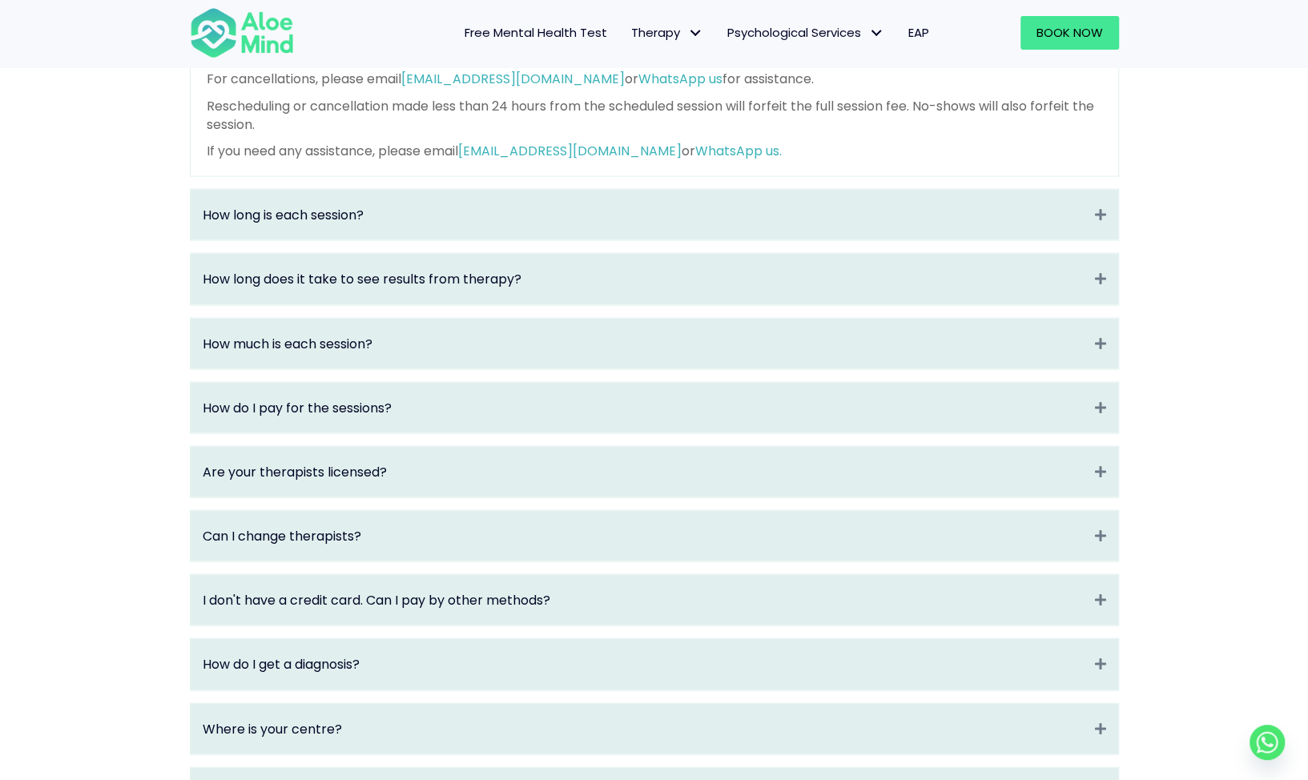
click at [370, 240] on div "How long is each session? Expand" at bounding box center [655, 215] width 928 height 50
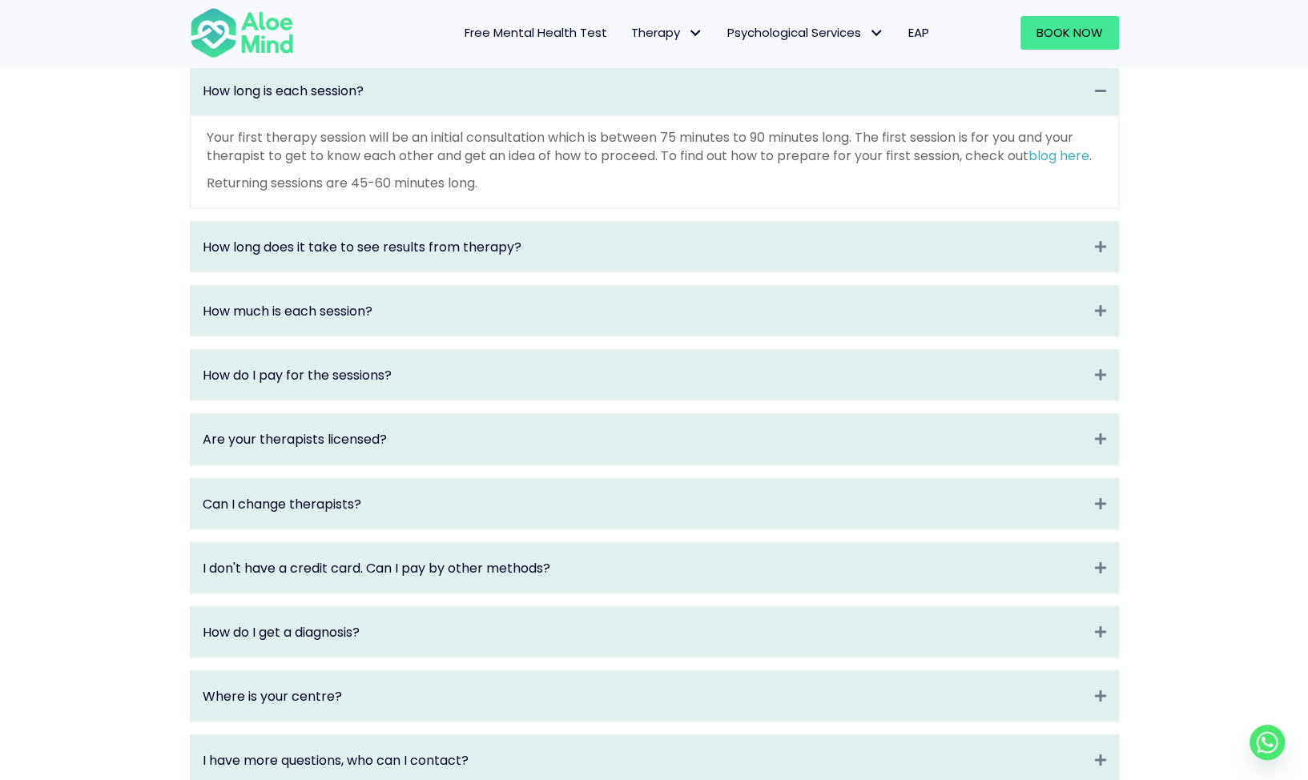
scroll to position [1956, 0]
click at [375, 272] on div "How long does it take to see results from therapy? Expand" at bounding box center [655, 246] width 928 height 50
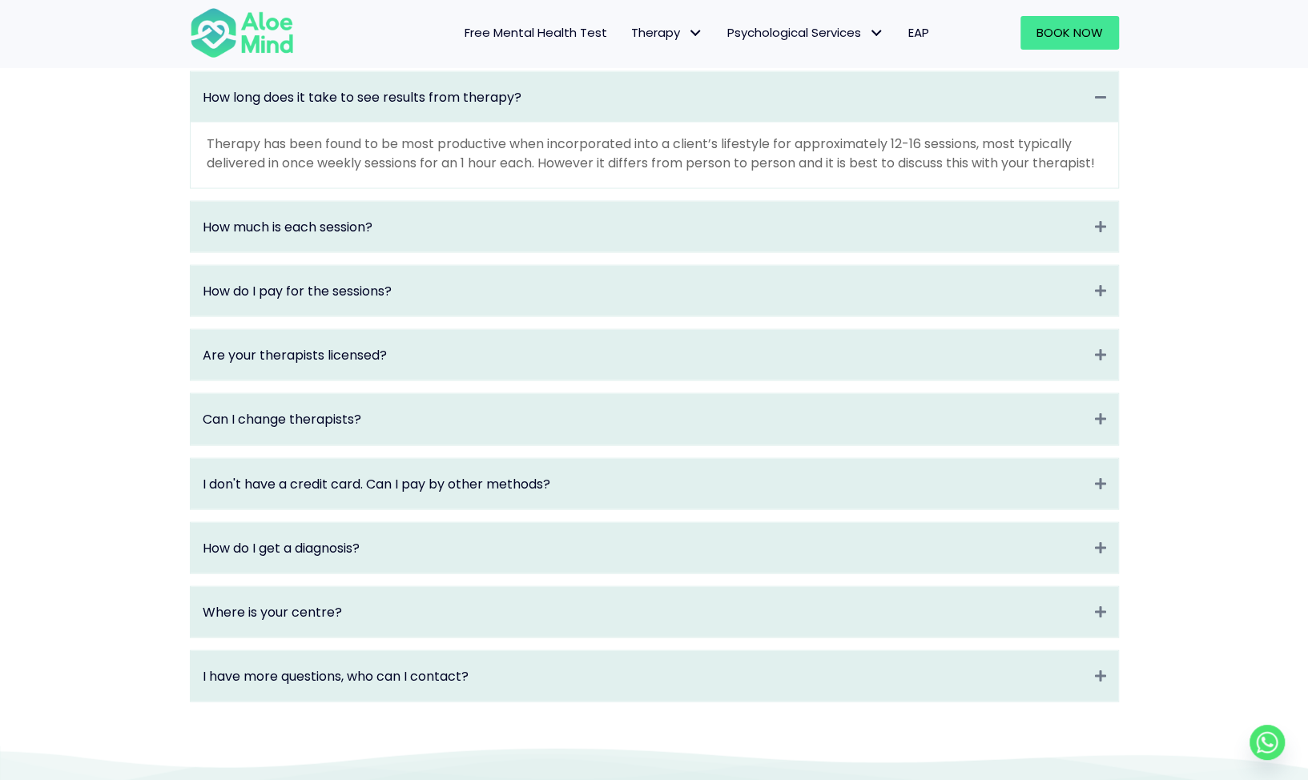
scroll to position [2036, 0]
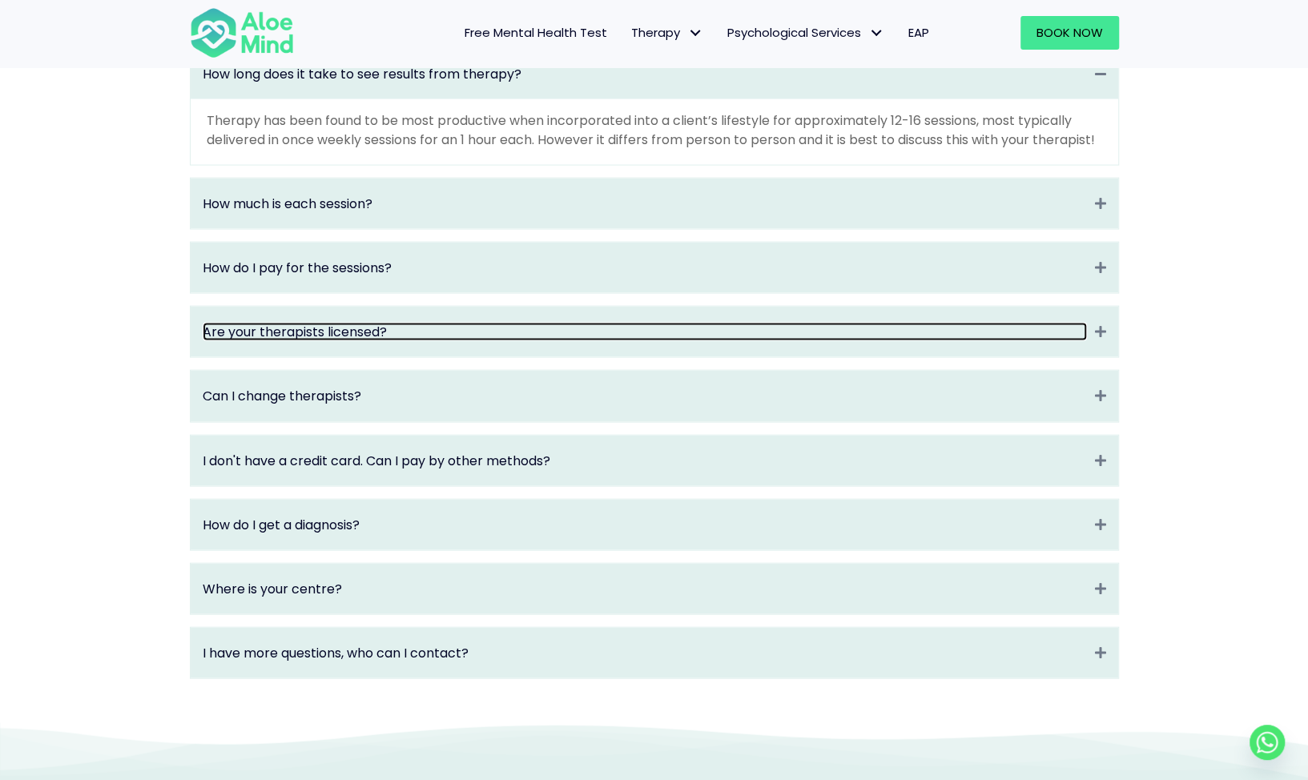
click at [330, 341] on link "Are your therapists licensed?" at bounding box center [645, 332] width 884 height 18
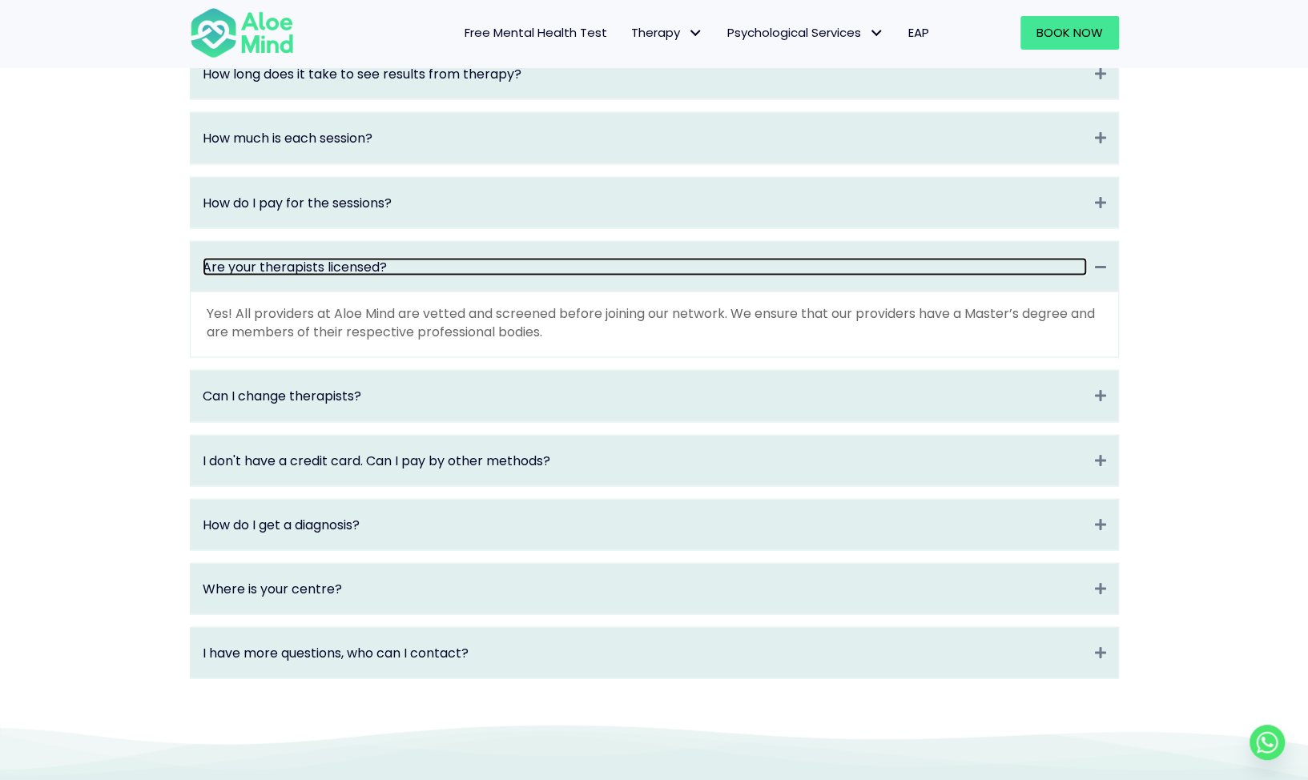
scroll to position [2116, 0]
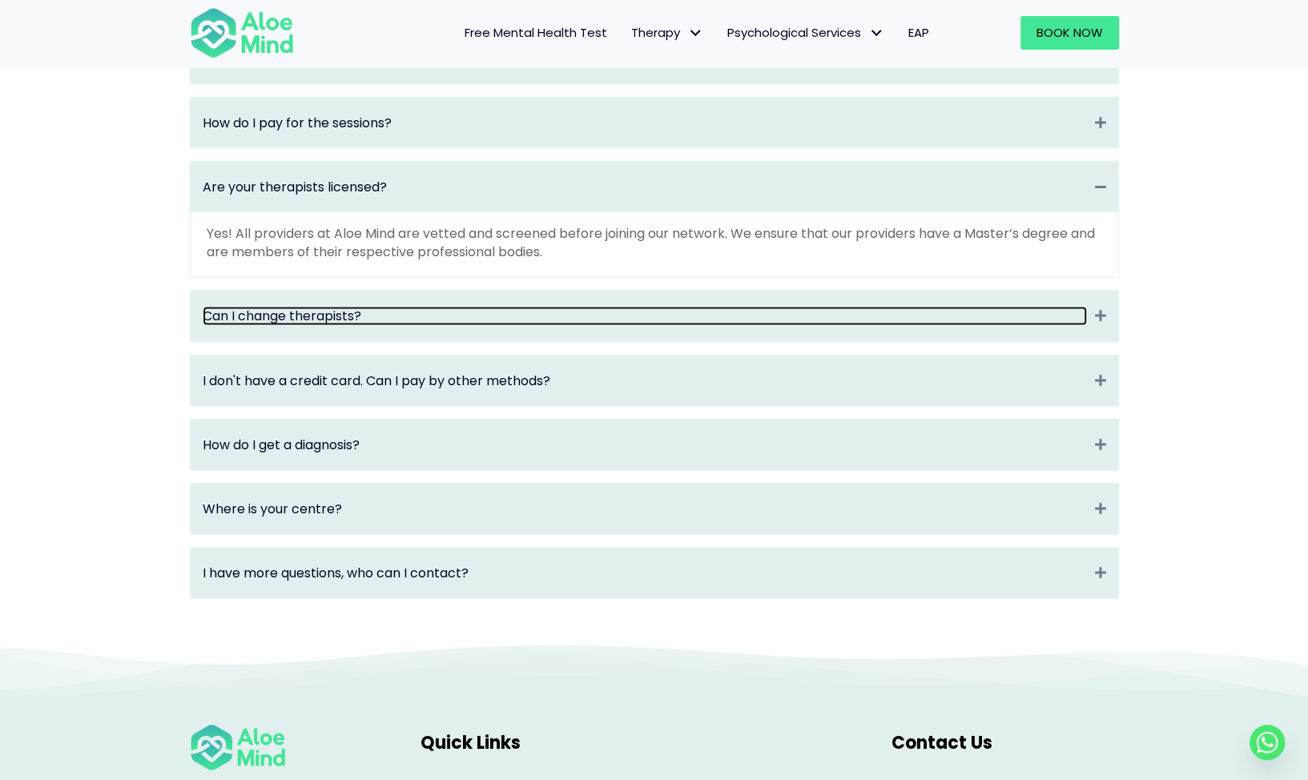
click at [321, 325] on link "Can I change therapists?" at bounding box center [645, 316] width 884 height 18
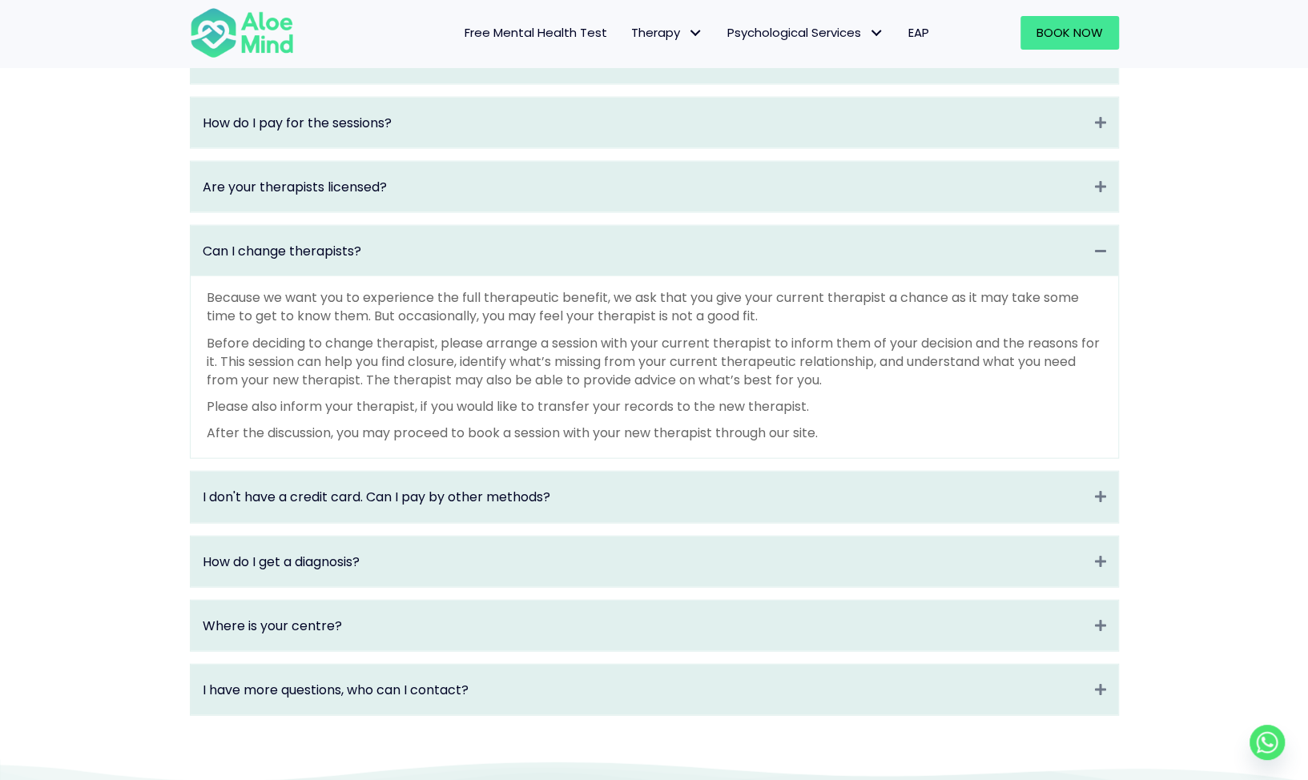
click at [321, 325] on p "Because we want you to experience the full therapeutic benefit, we ask that you…" at bounding box center [655, 306] width 896 height 37
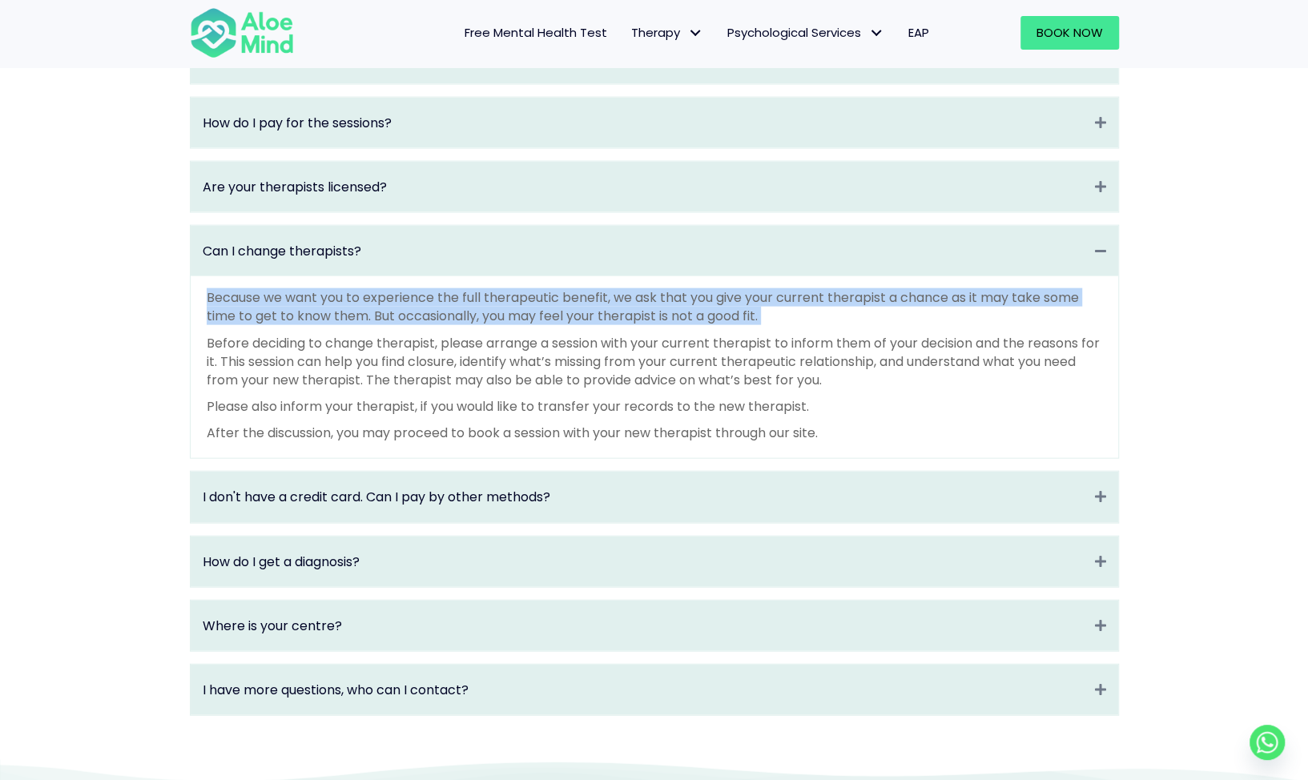
click at [321, 325] on p "Because we want you to experience the full therapeutic benefit, we ask that you…" at bounding box center [655, 306] width 896 height 37
drag, startPoint x: 321, startPoint y: 325, endPoint x: 273, endPoint y: 339, distance: 50.0
click at [273, 325] on p "Because we want you to experience the full therapeutic benefit, we ask that you…" at bounding box center [655, 306] width 896 height 37
click at [247, 325] on p "Because we want you to experience the full therapeutic benefit, we ask that you…" at bounding box center [655, 306] width 896 height 37
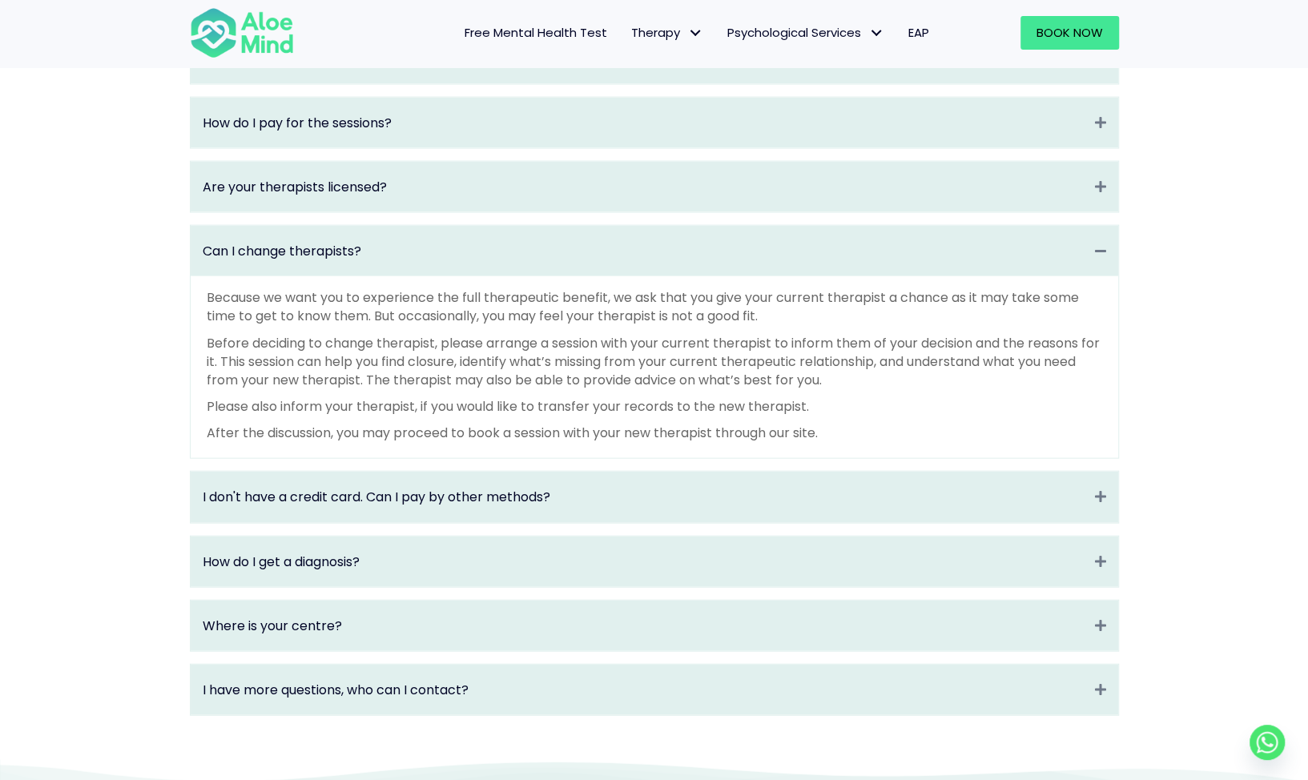
click at [255, 366] on p "Before deciding to change therapist, please arrange a session with your current…" at bounding box center [655, 362] width 896 height 56
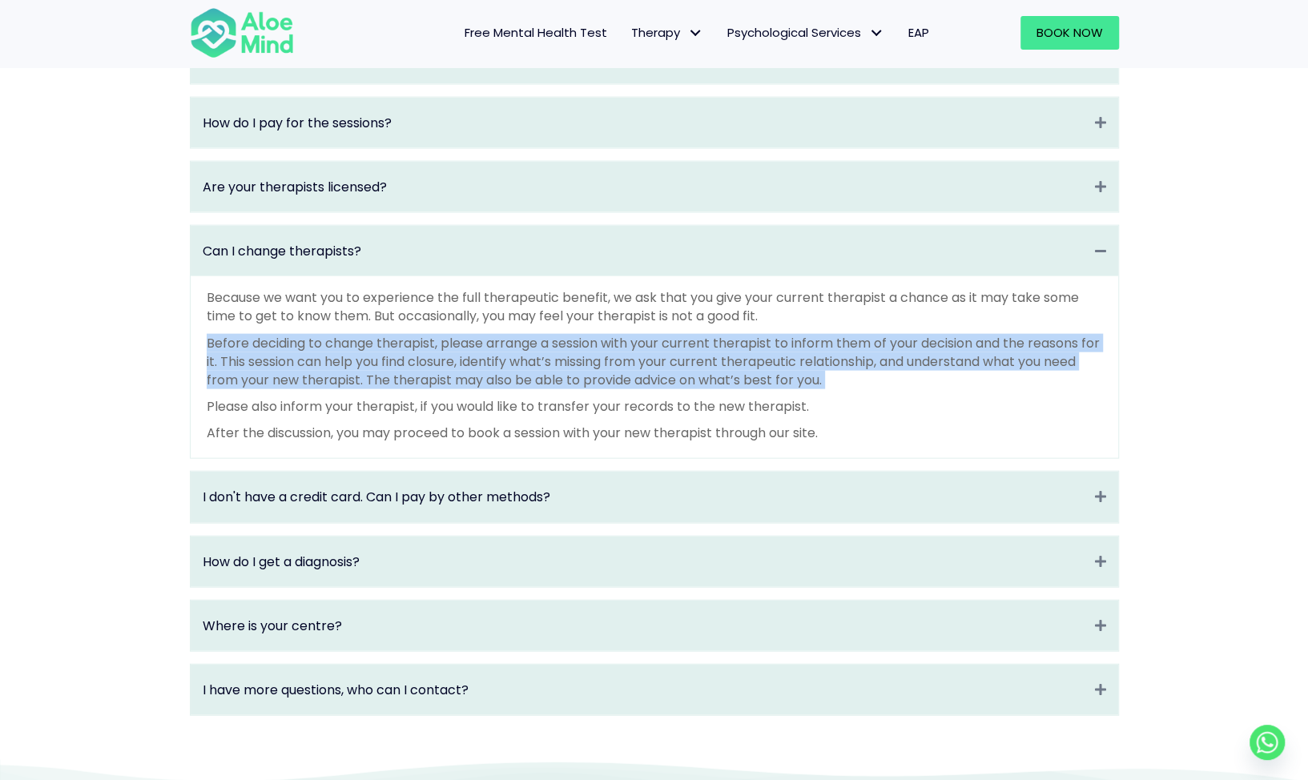
click at [255, 366] on p "Before deciding to change therapist, please arrange a session with your current…" at bounding box center [655, 362] width 896 height 56
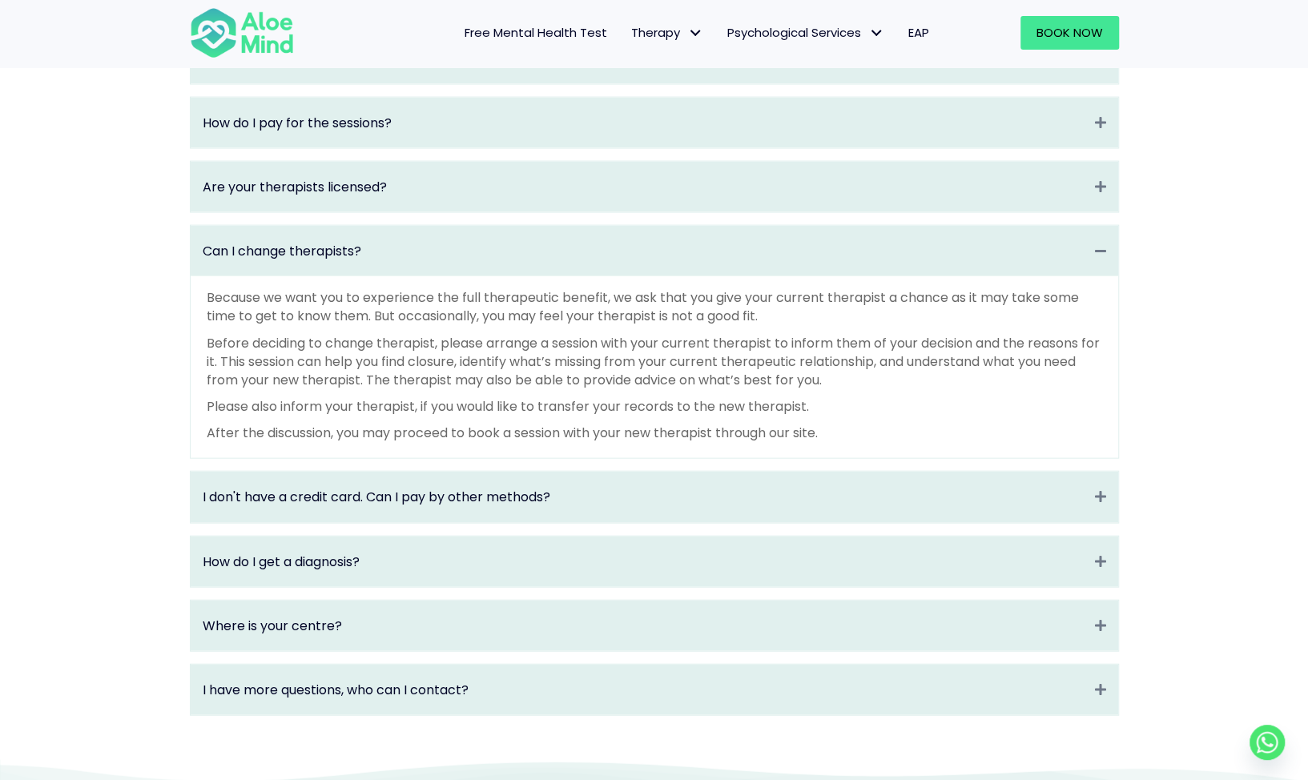
drag, startPoint x: 255, startPoint y: 366, endPoint x: 216, endPoint y: 336, distance: 49.0
click at [216, 325] on p "Because we want you to experience the full therapeutic benefit, we ask that you…" at bounding box center [655, 306] width 896 height 37
click at [367, 381] on p "Before deciding to change therapist, please arrange a session with your current…" at bounding box center [655, 362] width 896 height 56
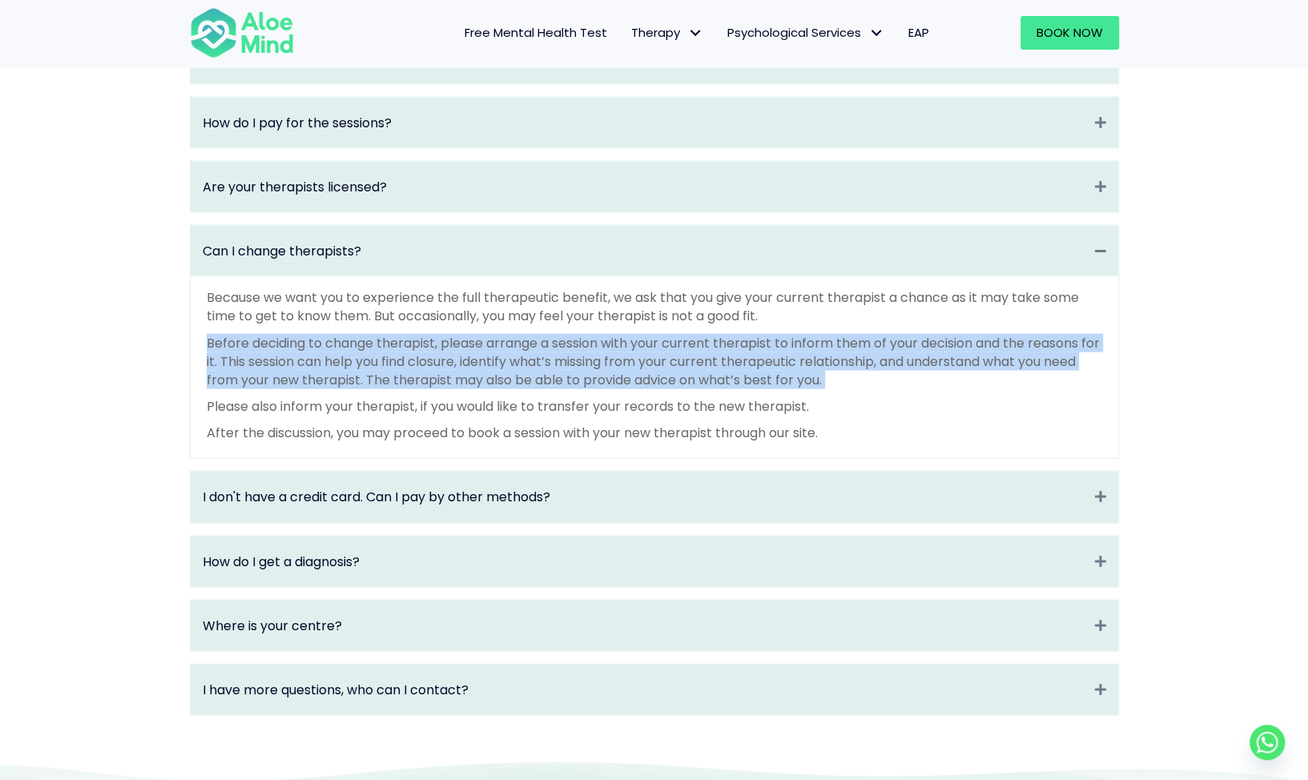
click at [367, 381] on p "Before deciding to change therapist, please arrange a session with your current…" at bounding box center [655, 362] width 896 height 56
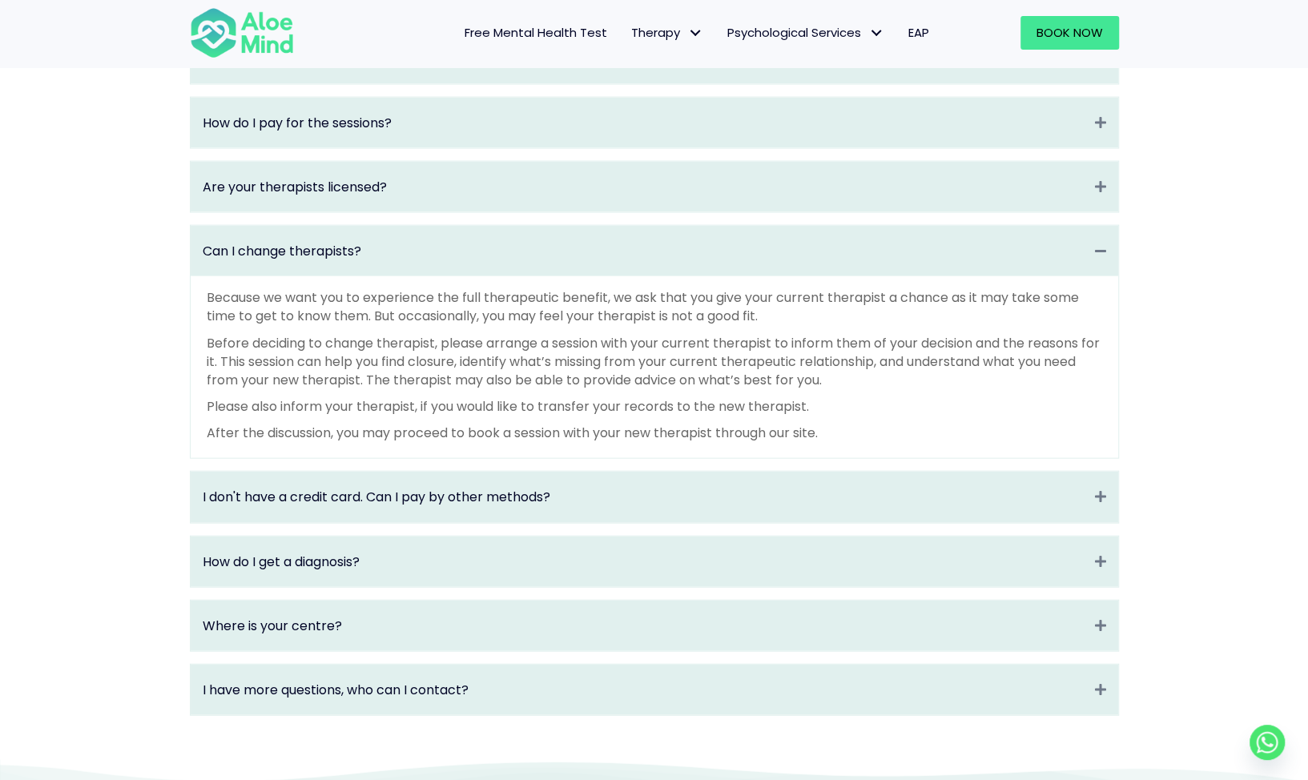
drag, startPoint x: 367, startPoint y: 381, endPoint x: 367, endPoint y: 416, distance: 34.4
click at [367, 416] on p "Please also inform your therapist, if you would like to transfer your records t…" at bounding box center [655, 406] width 896 height 18
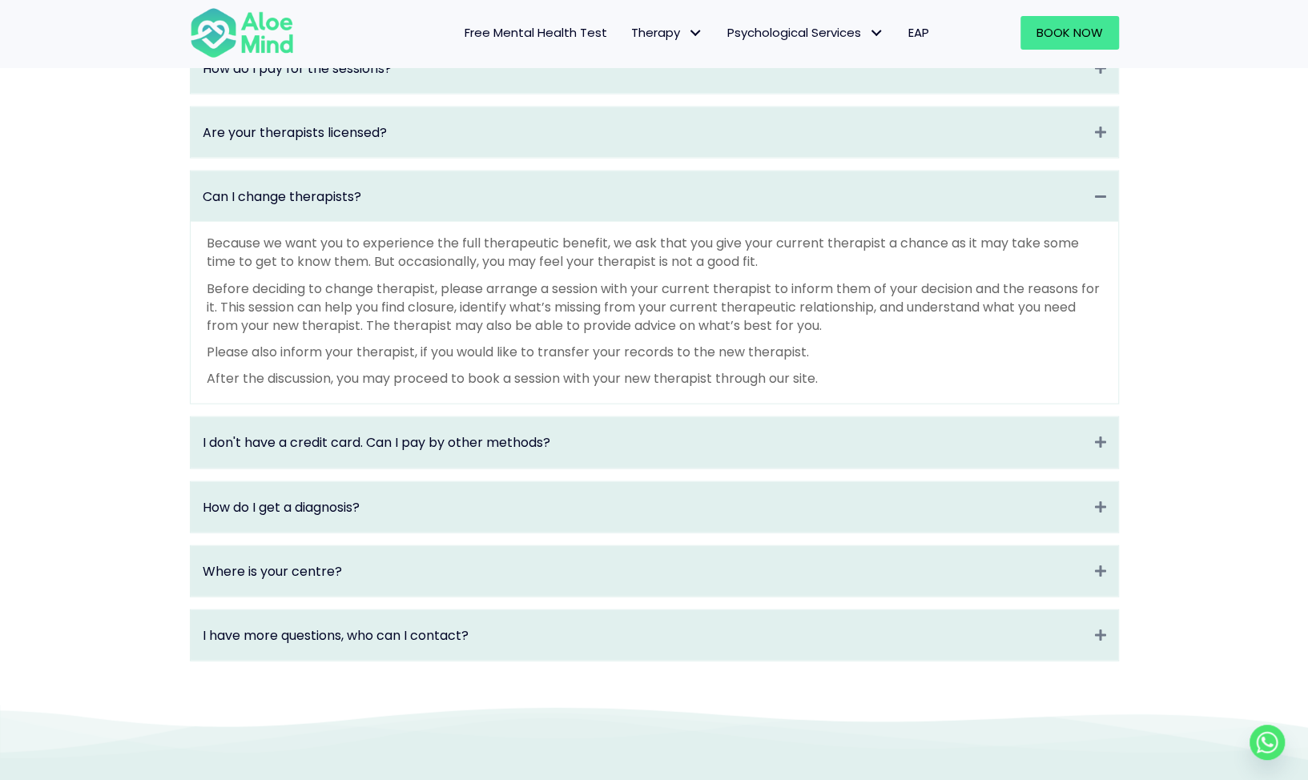
scroll to position [2196, 0]
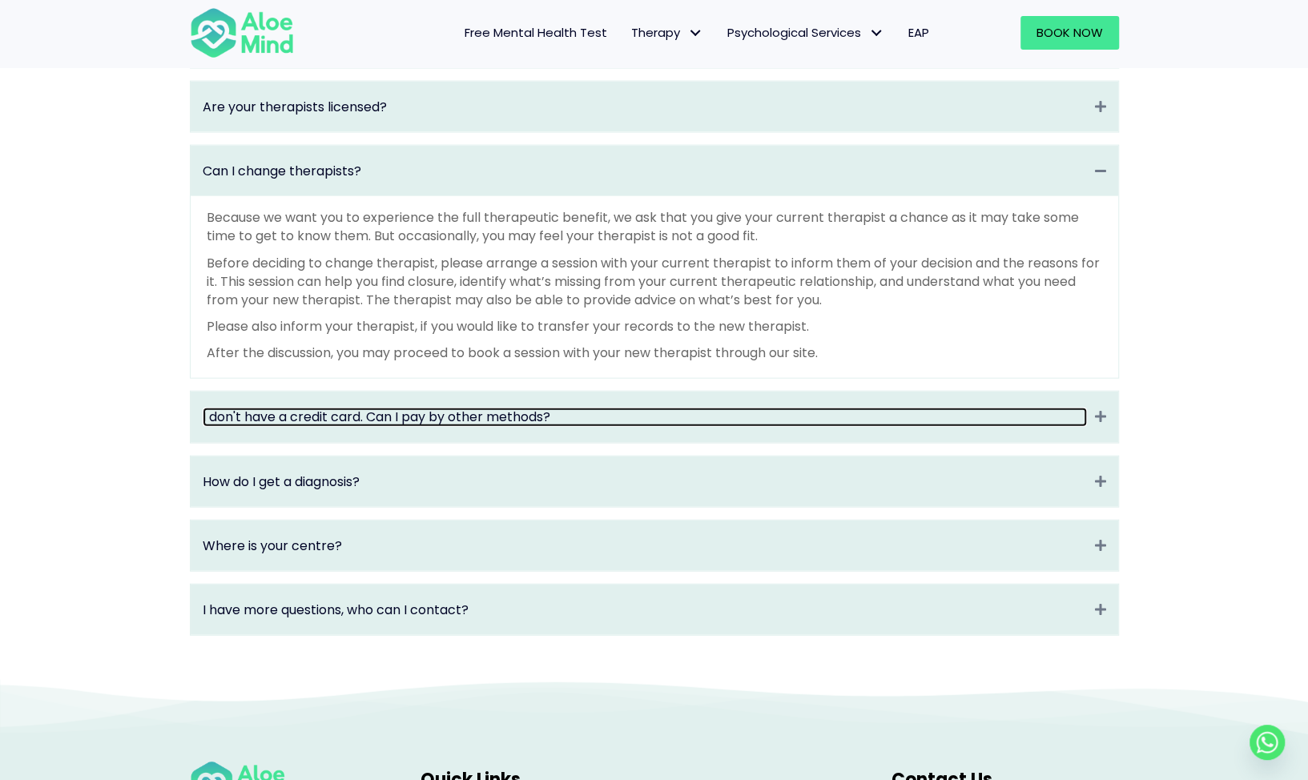
click at [364, 426] on link "I don't have a credit card. Can I pay by other methods?" at bounding box center [645, 417] width 884 height 18
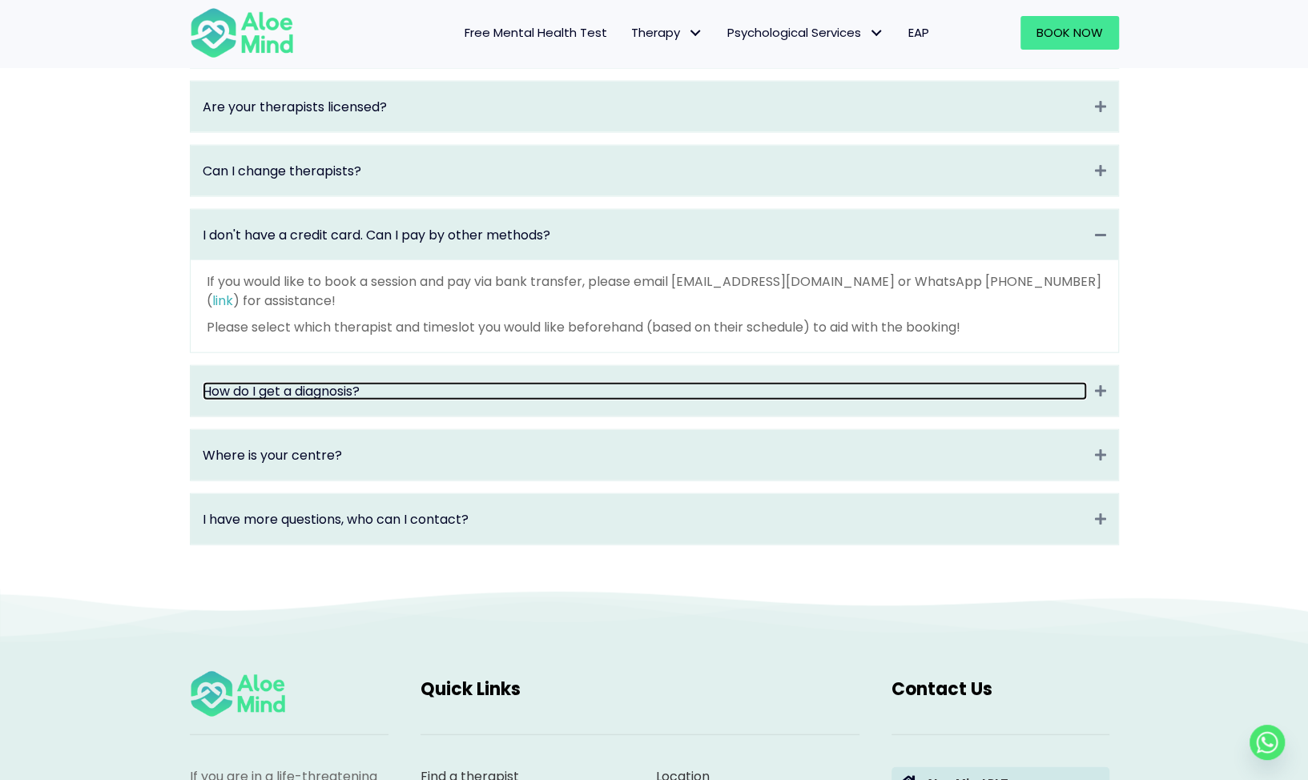
click at [359, 400] on link "How do I get a diagnosis?" at bounding box center [645, 391] width 884 height 18
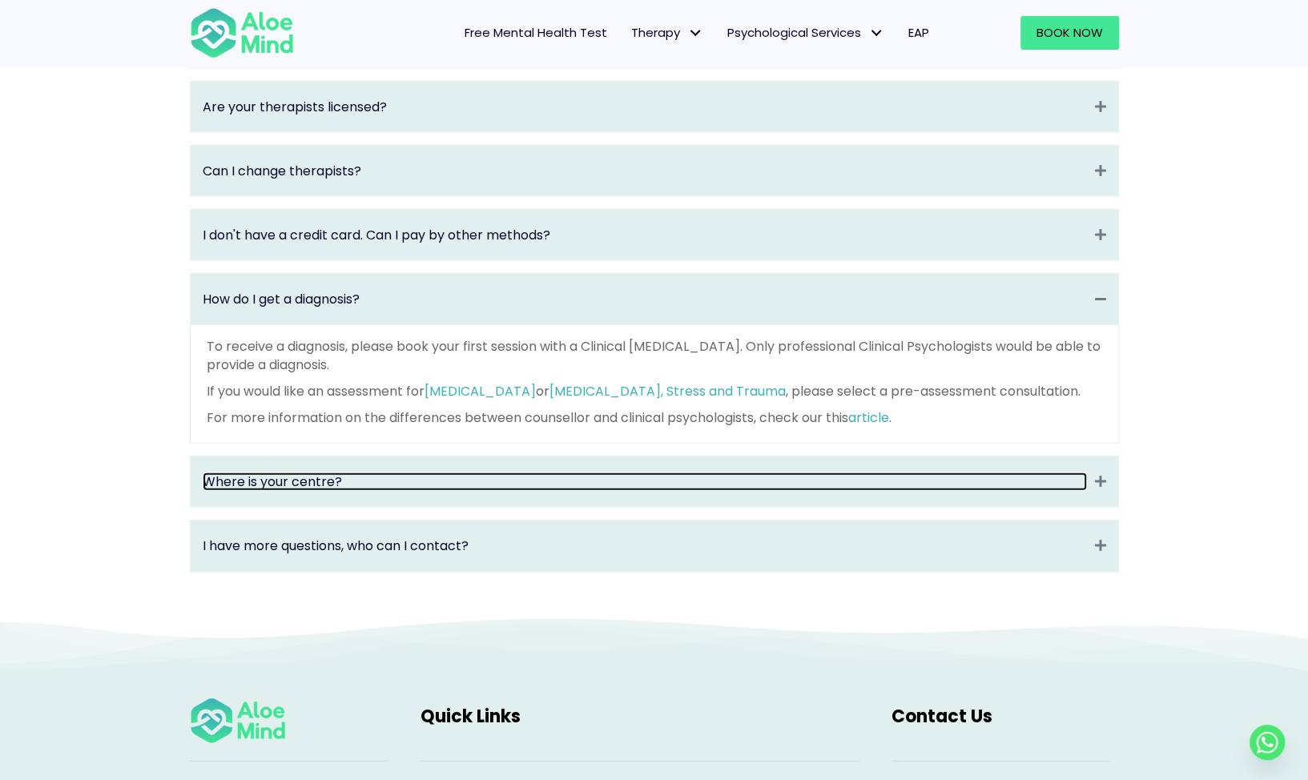
click at [349, 491] on link "Where is your centre?" at bounding box center [645, 482] width 884 height 18
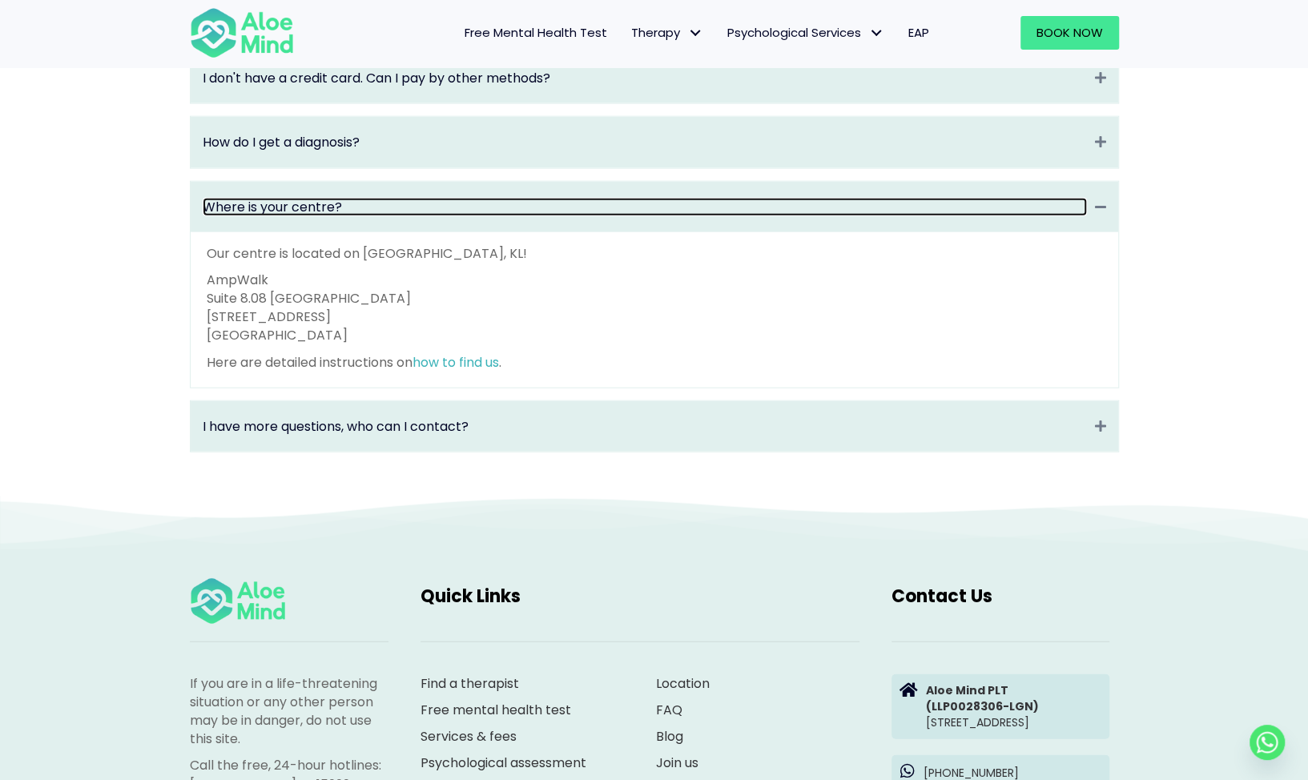
scroll to position [2357, 0]
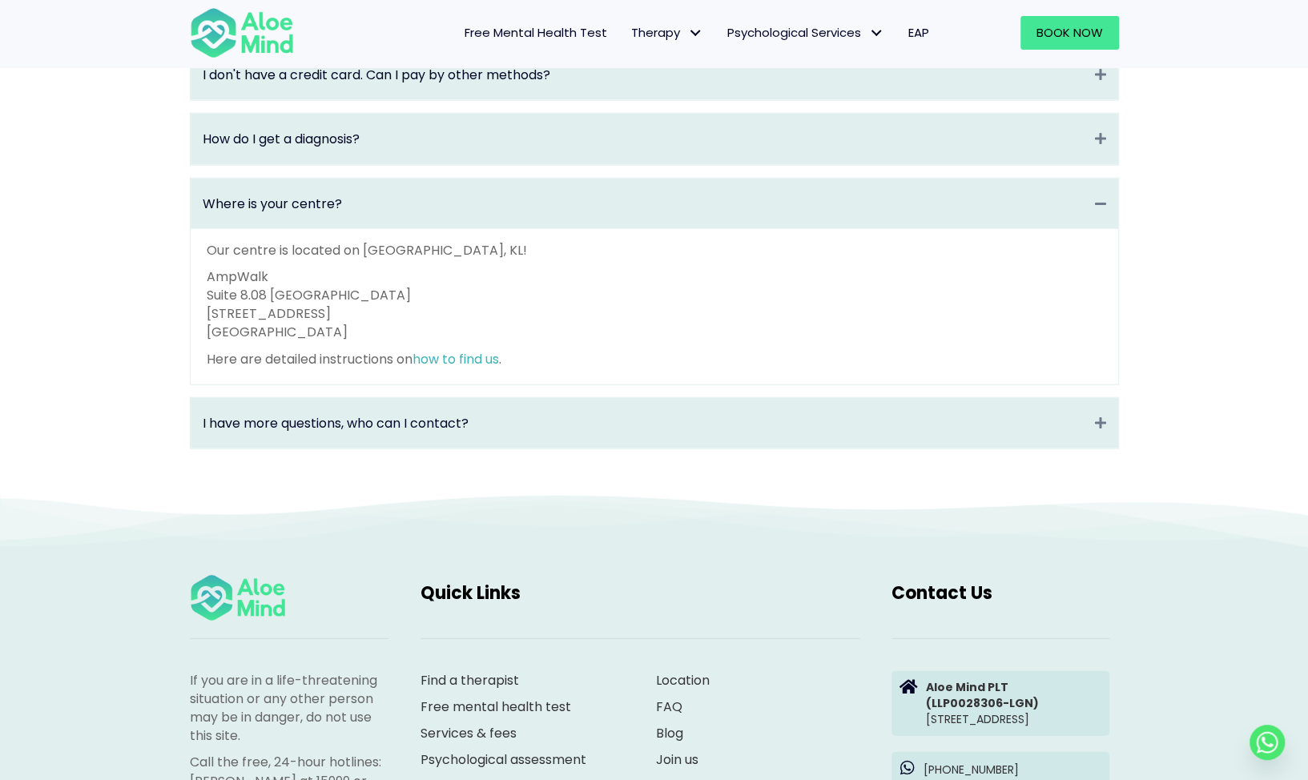
click at [316, 429] on div "I have more questions, who can I contact? Expand" at bounding box center [655, 423] width 928 height 50
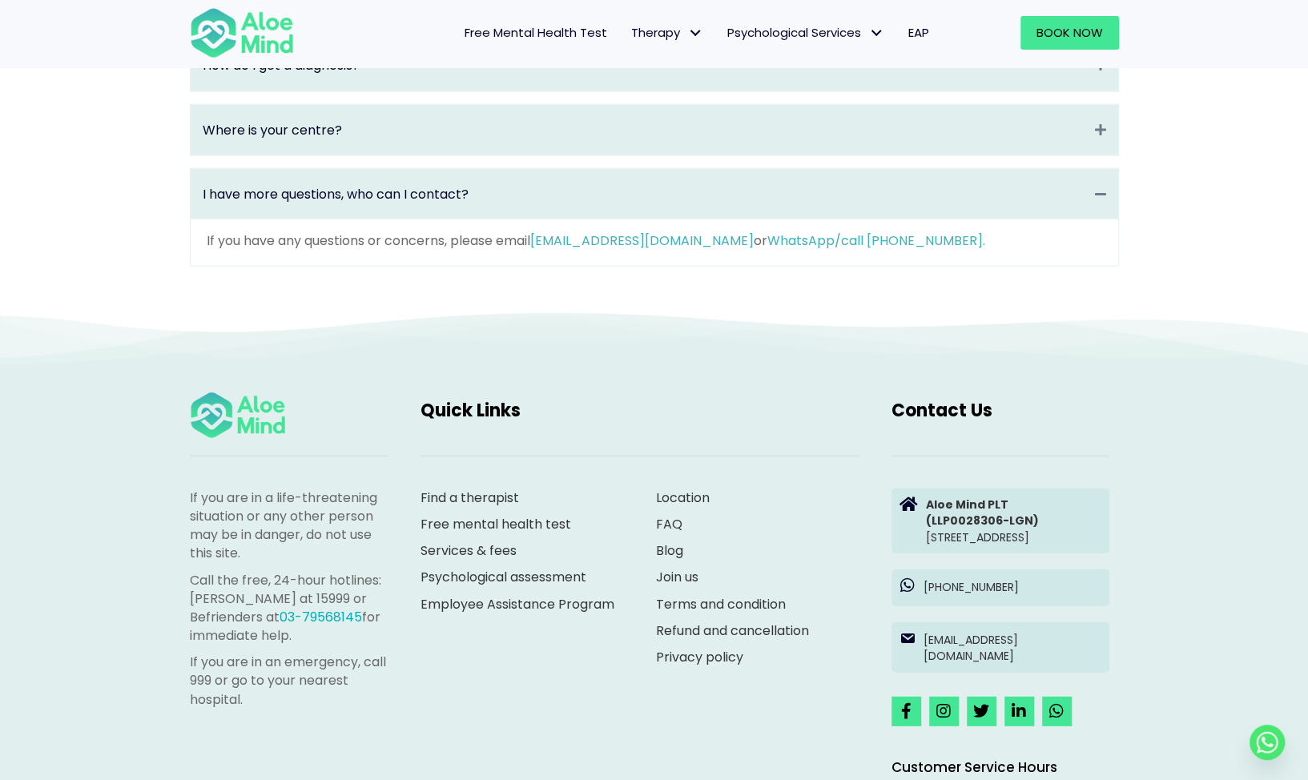
scroll to position [2517, 0]
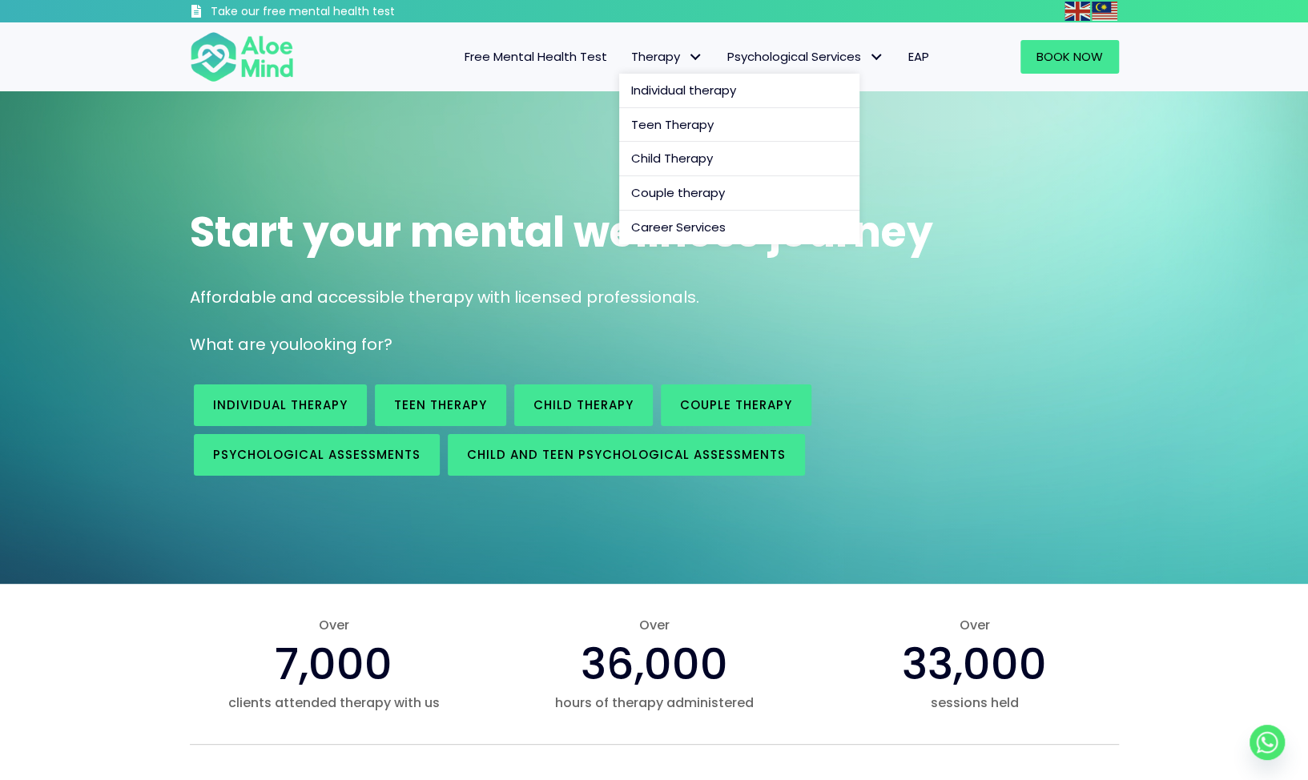
click at [644, 61] on span "Therapy" at bounding box center [667, 56] width 72 height 17
